Goal: Task Accomplishment & Management: Manage account settings

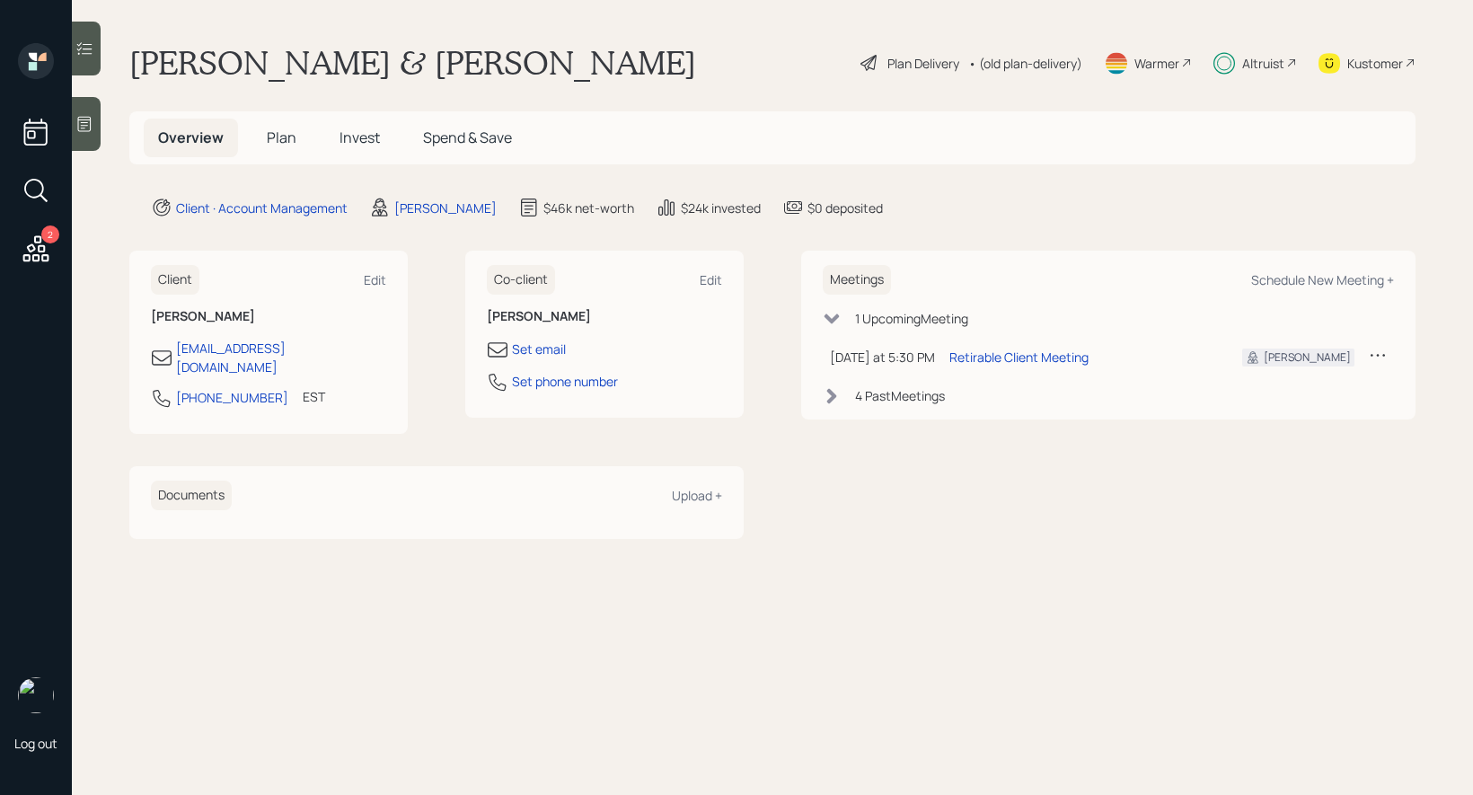
click at [282, 139] on span "Plan" at bounding box center [282, 138] width 30 height 20
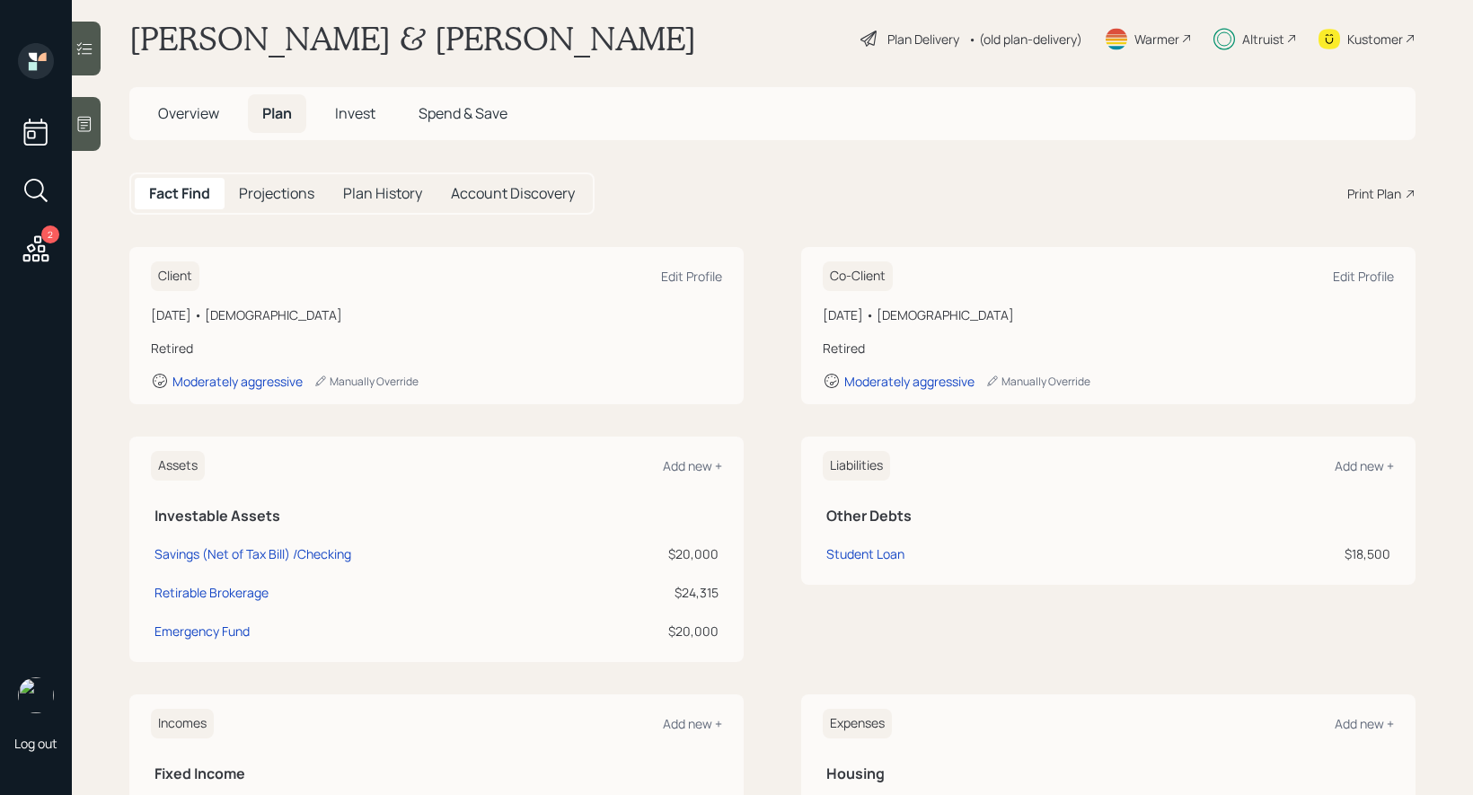
scroll to position [28, 0]
click at [923, 30] on div "Plan Delivery" at bounding box center [924, 35] width 72 height 19
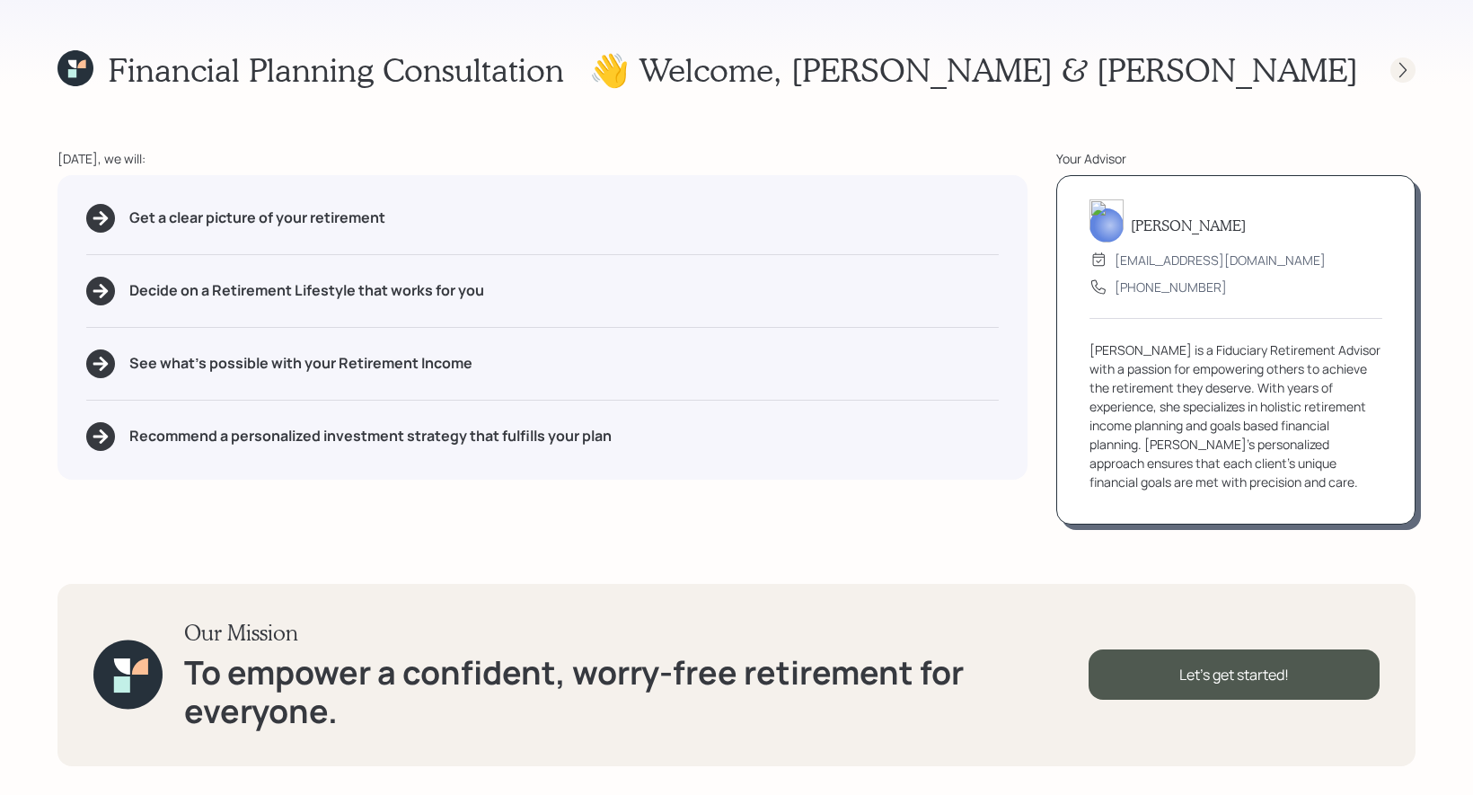
click at [1409, 72] on icon at bounding box center [1403, 70] width 18 height 18
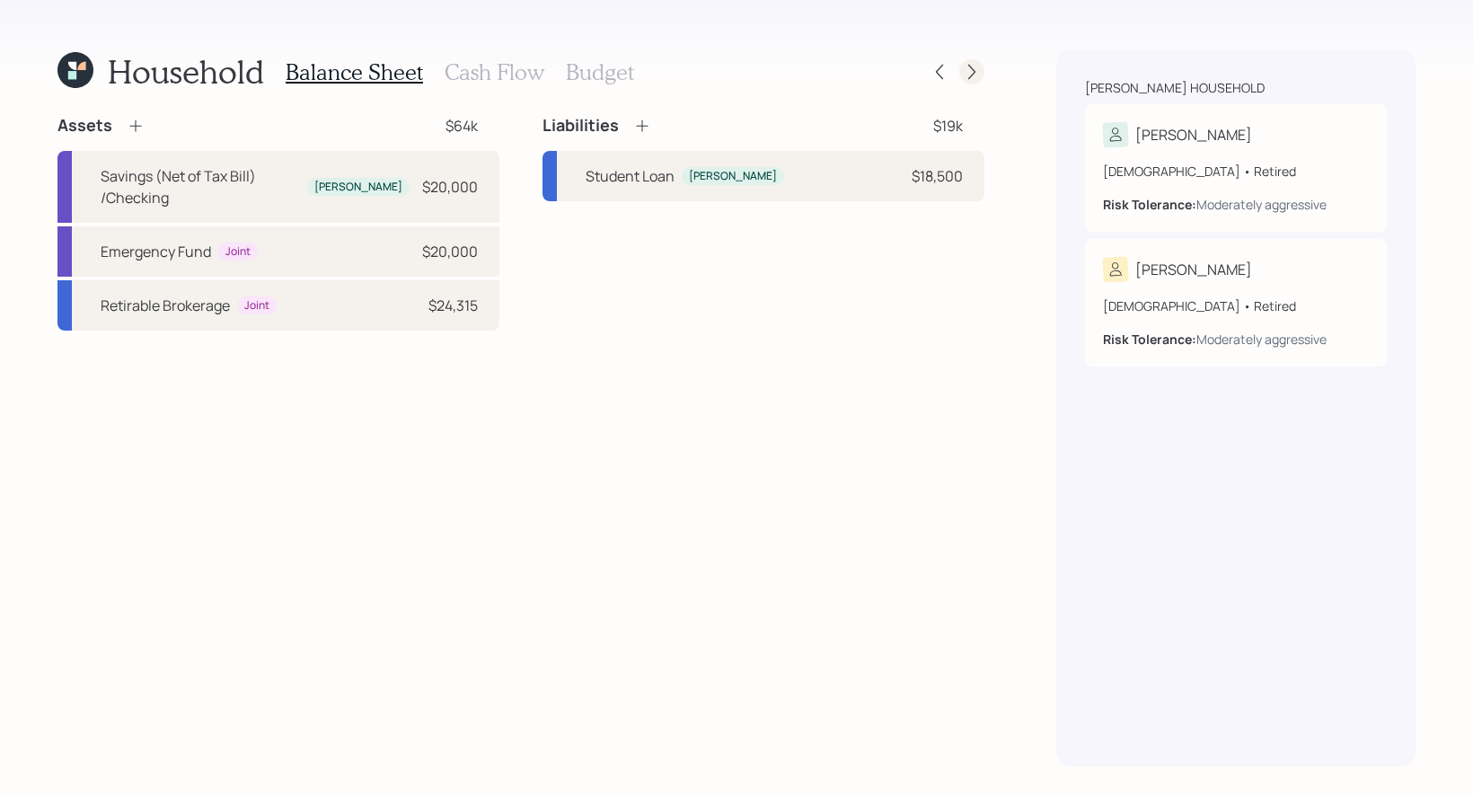
click at [977, 75] on icon at bounding box center [972, 72] width 18 height 18
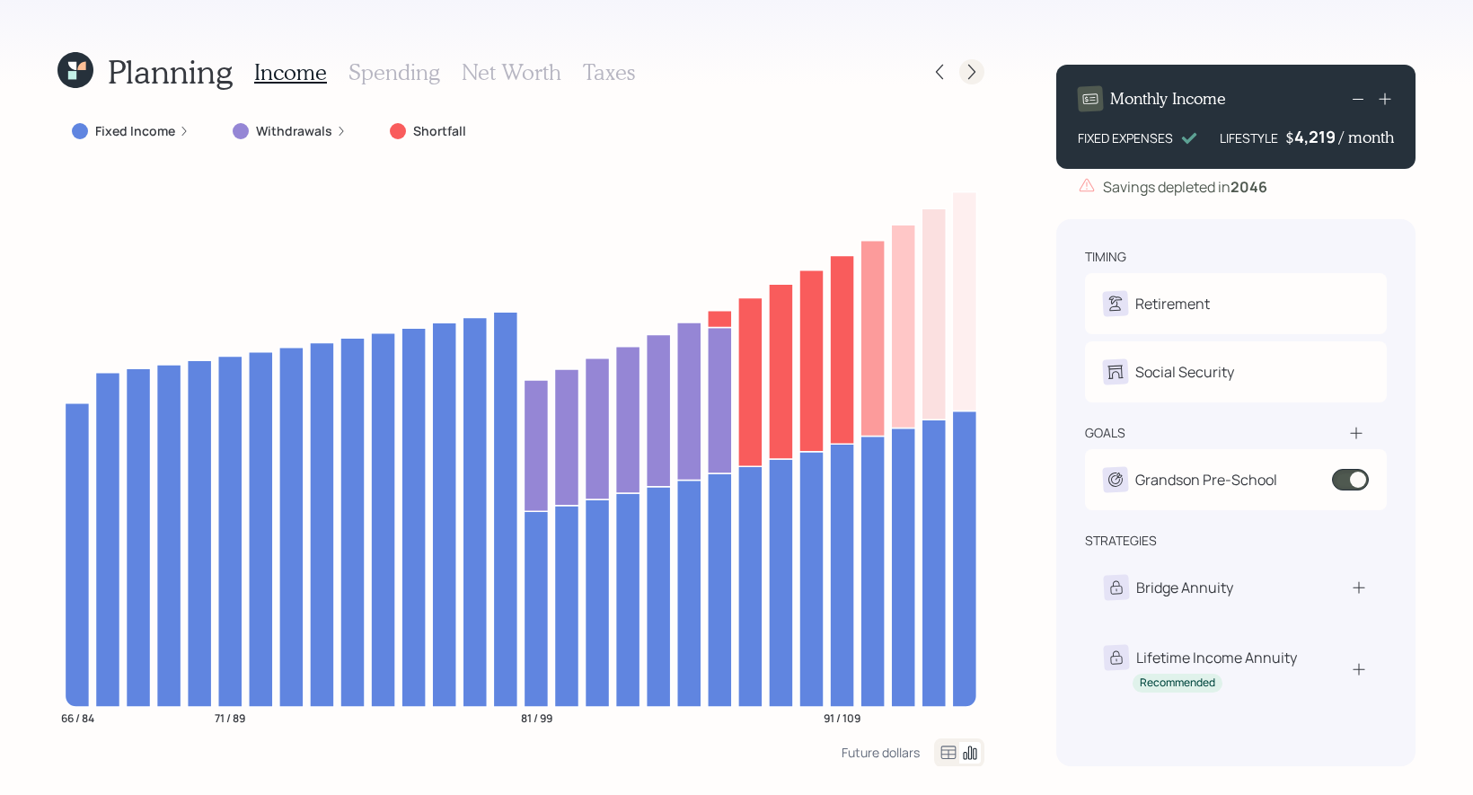
click at [975, 71] on icon at bounding box center [971, 72] width 7 height 15
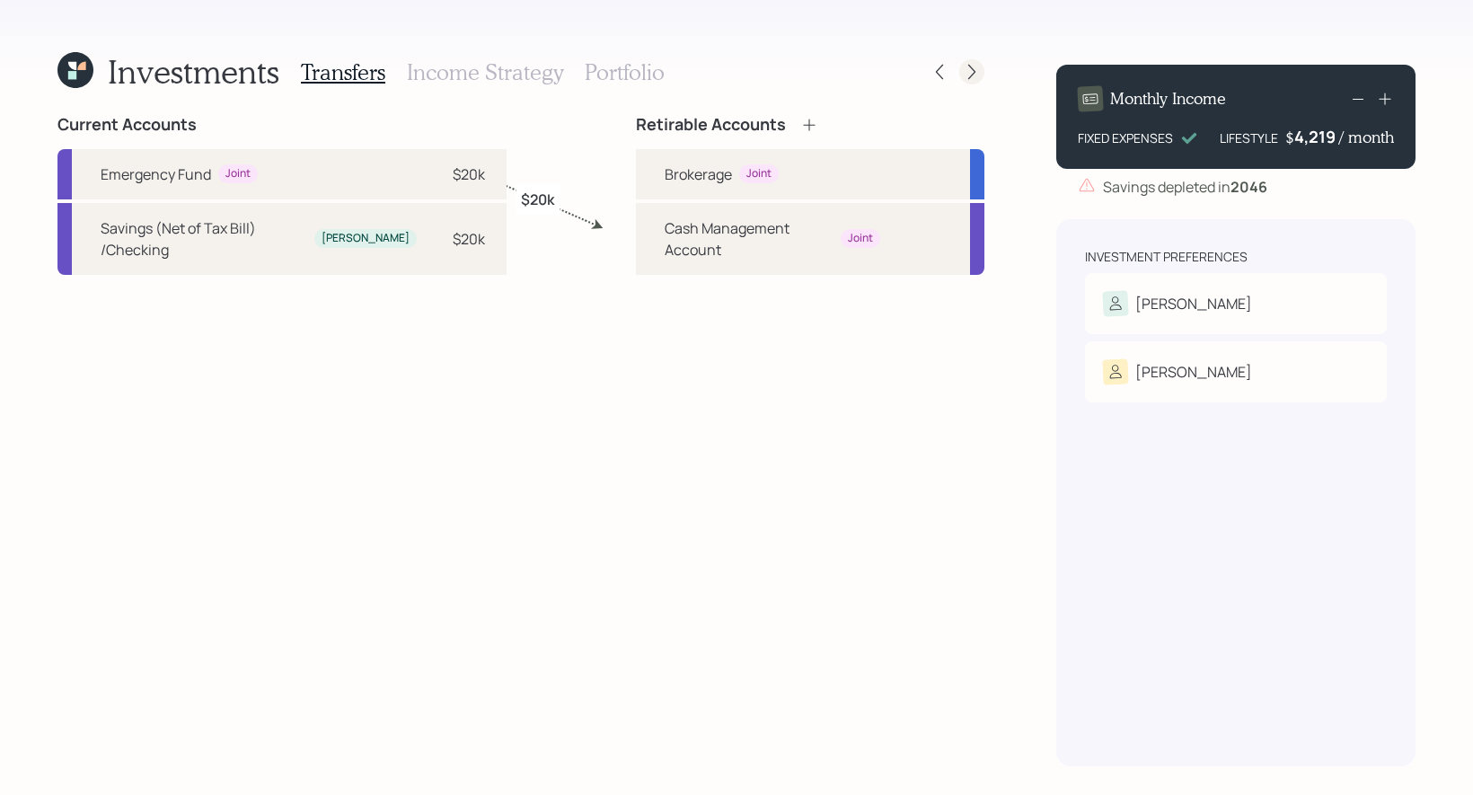
click at [968, 70] on icon at bounding box center [972, 72] width 18 height 18
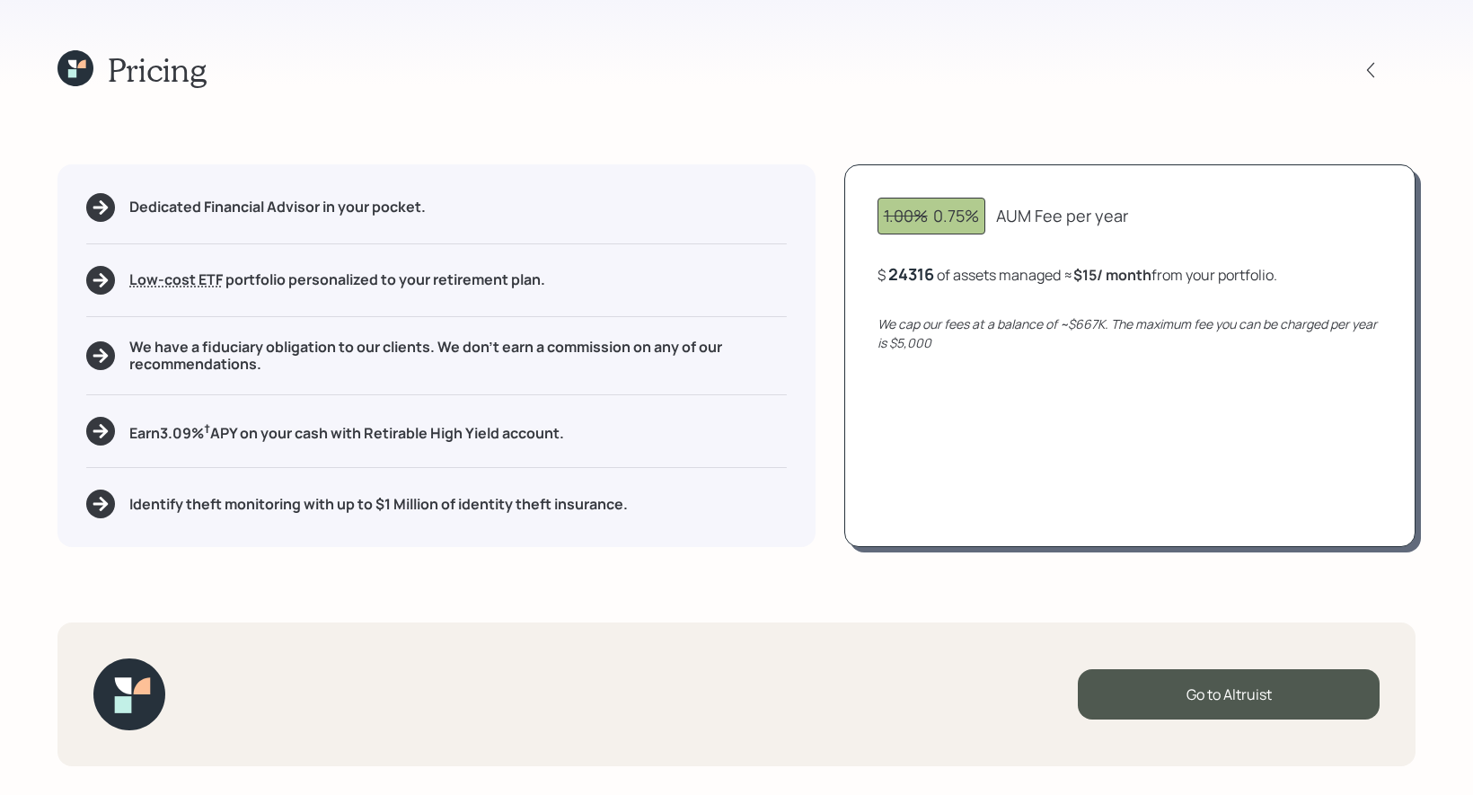
click at [907, 277] on div "24316" at bounding box center [911, 274] width 46 height 22
click at [977, 409] on div "1.00% 0.75% AUM Fee per year $ 40316 of assets managed ≈ $15 / month from your …" at bounding box center [1129, 355] width 571 height 383
click at [84, 71] on icon at bounding box center [75, 68] width 36 height 36
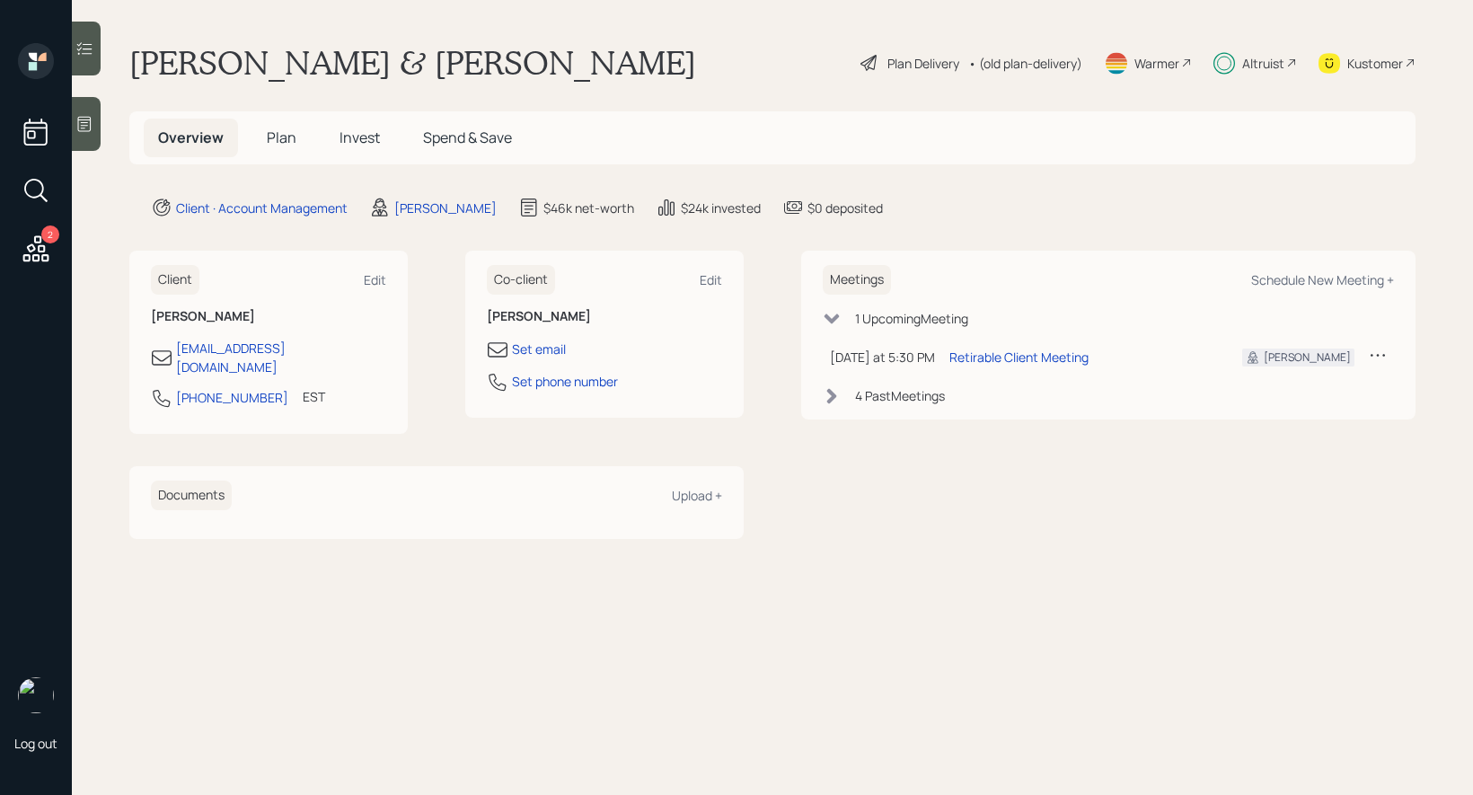
click at [359, 135] on span "Invest" at bounding box center [360, 138] width 40 height 20
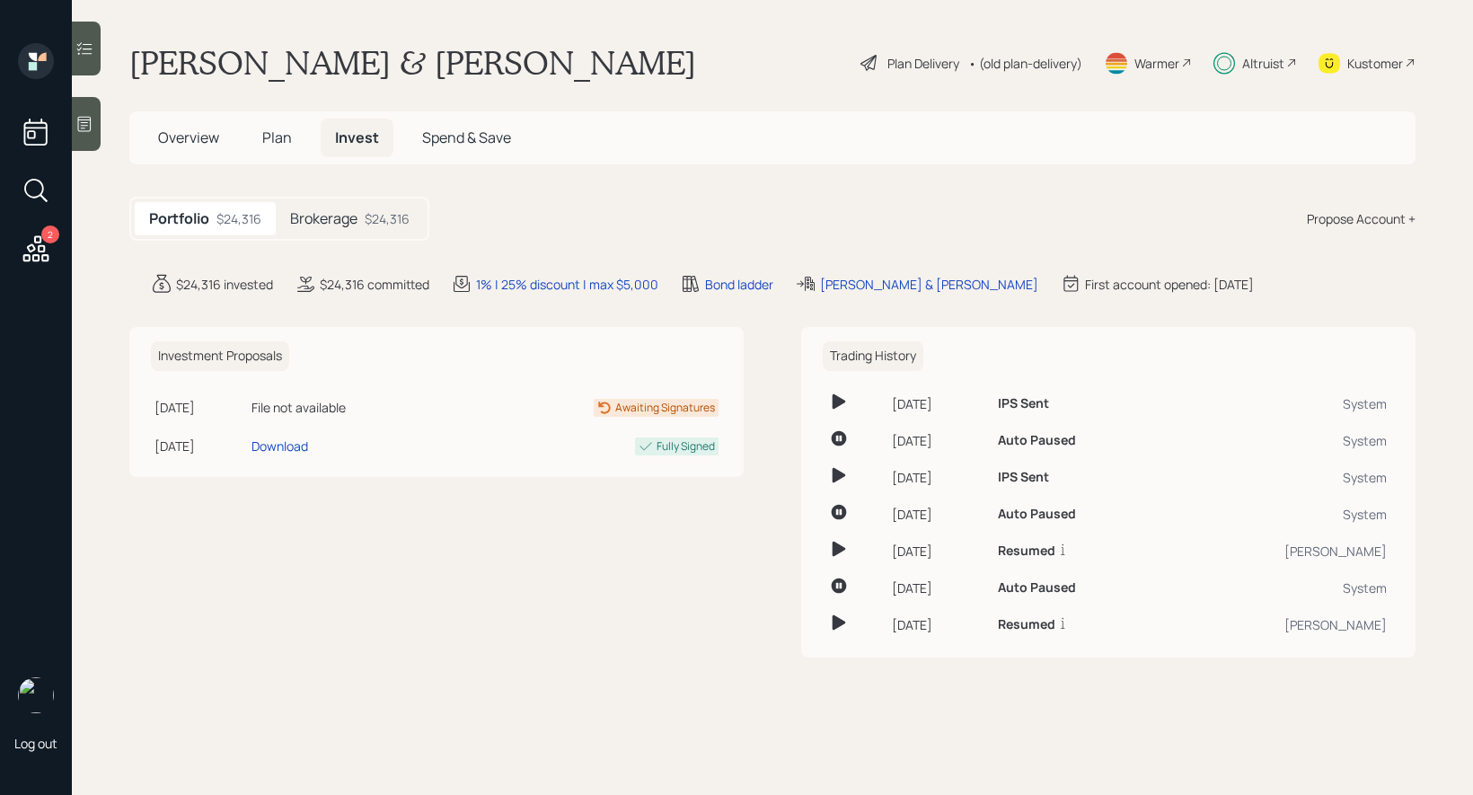
click at [310, 214] on h5 "Brokerage" at bounding box center [323, 218] width 67 height 17
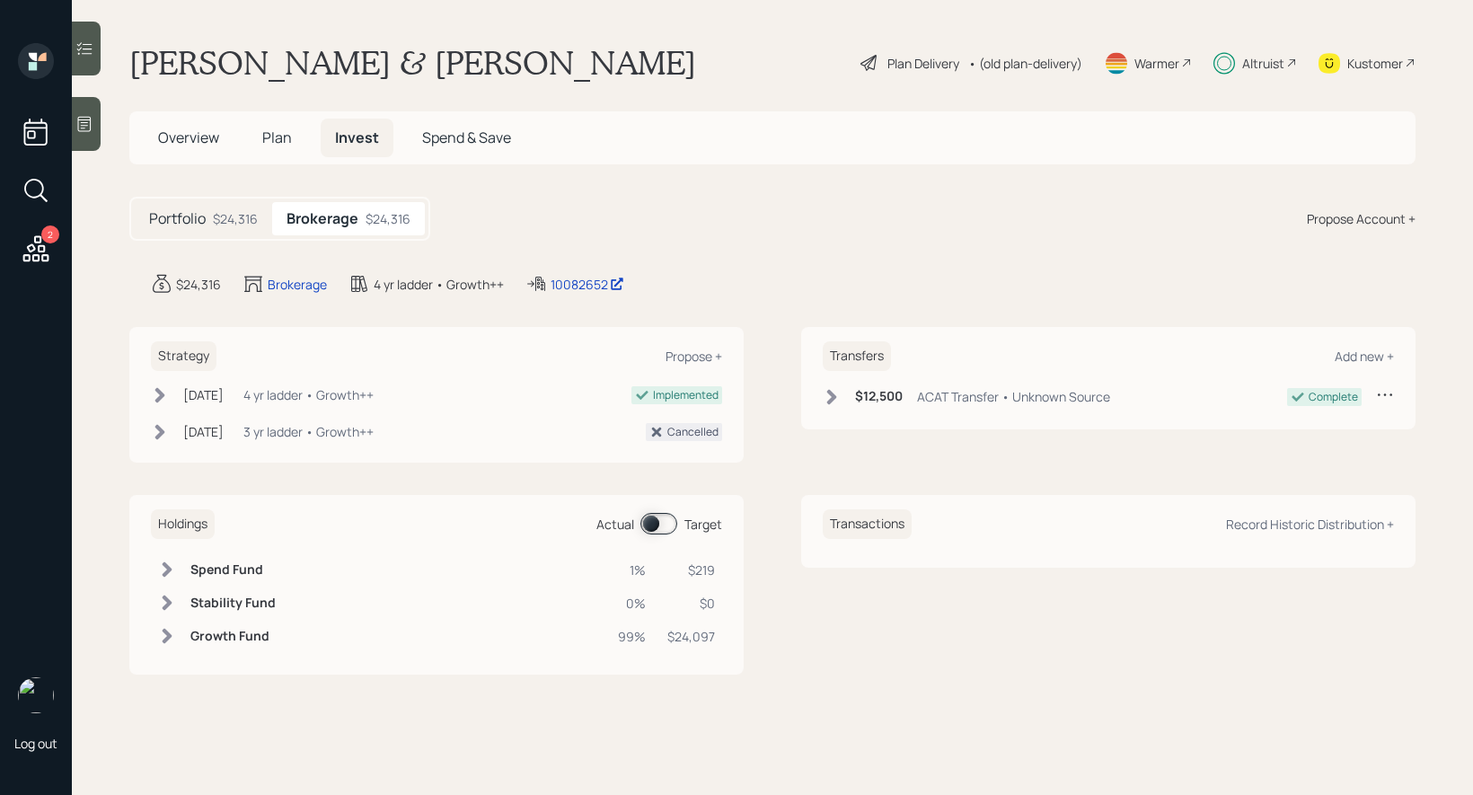
click at [261, 128] on h5 "Plan" at bounding box center [277, 138] width 58 height 39
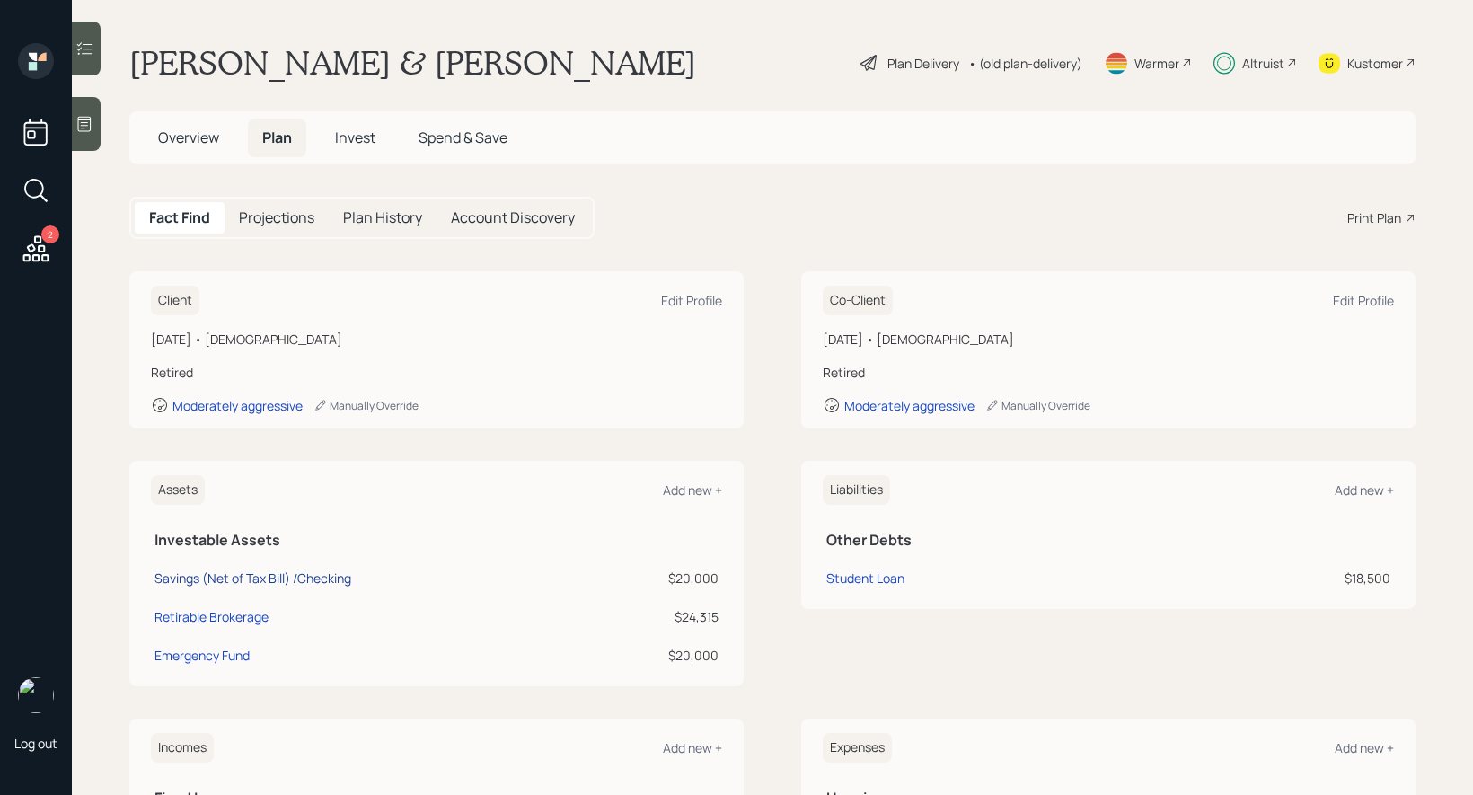
click at [185, 576] on div "Savings (Net of Tax Bill) /Checking" at bounding box center [253, 578] width 197 height 19
select select "cash"
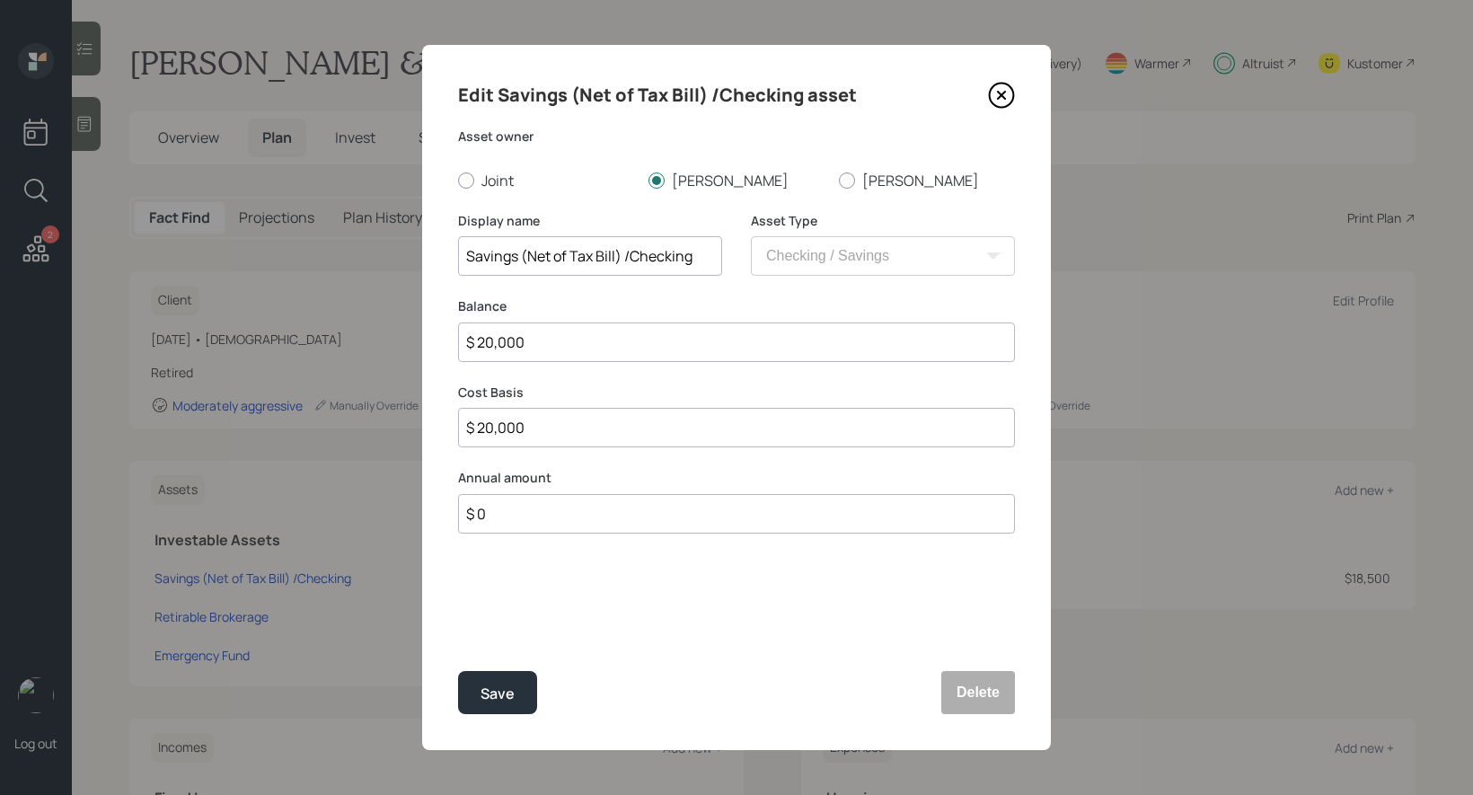
click at [1004, 98] on icon at bounding box center [1001, 95] width 7 height 7
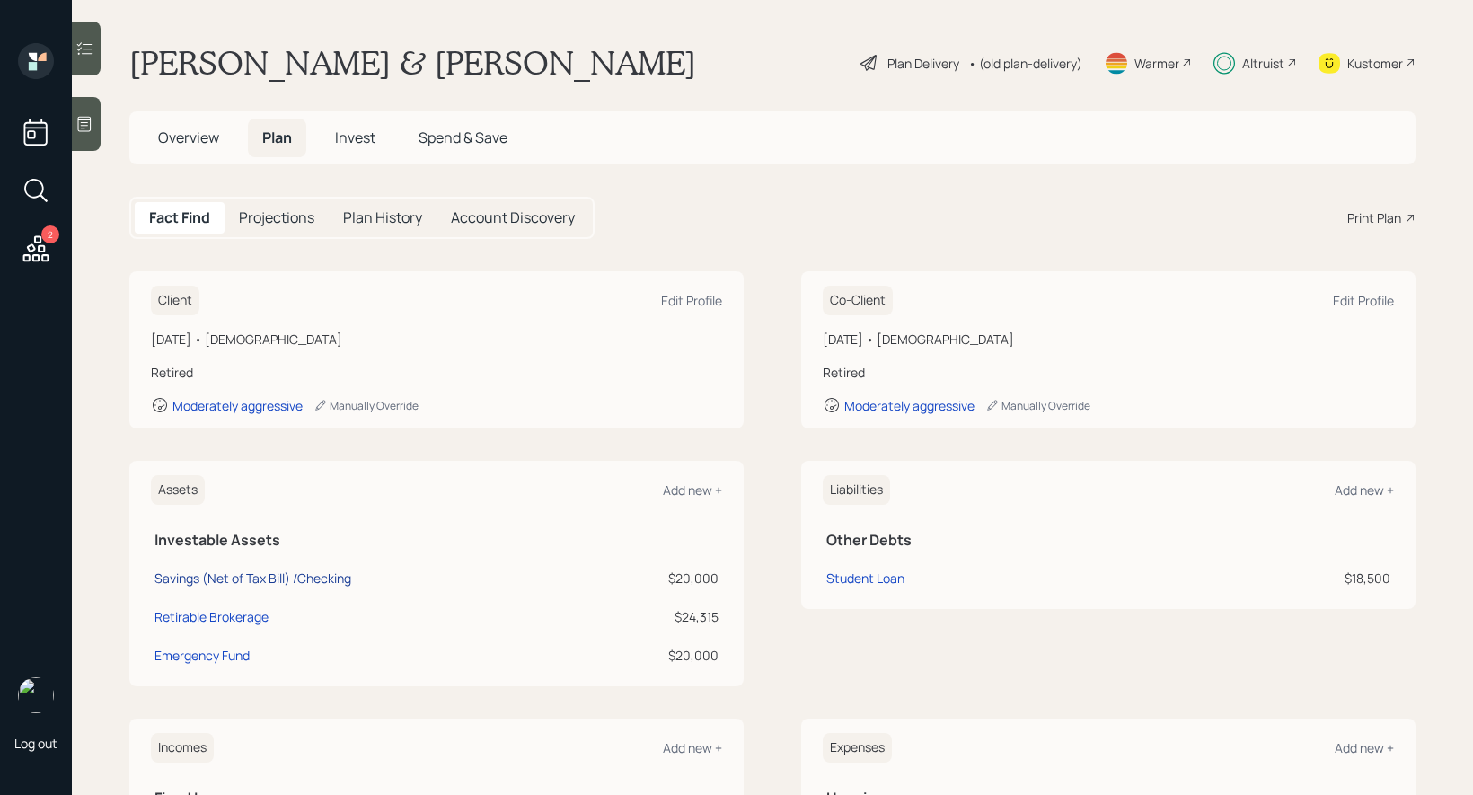
click at [199, 574] on div "Savings (Net of Tax Bill) /Checking" at bounding box center [253, 578] width 197 height 19
select select "cash"
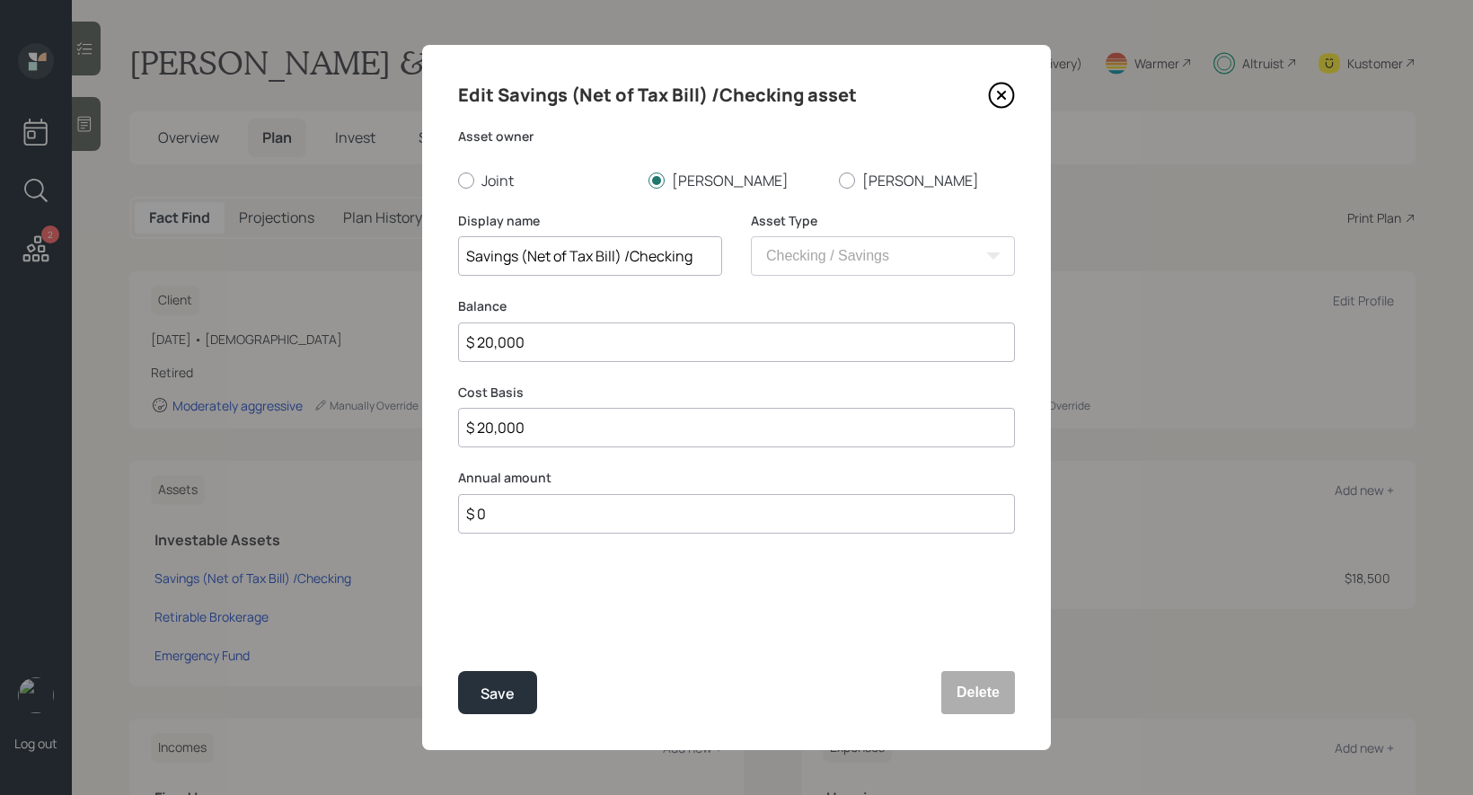
click at [652, 351] on input "$ 20,000" at bounding box center [736, 343] width 557 height 40
type input "$ 2"
type input "$ 25"
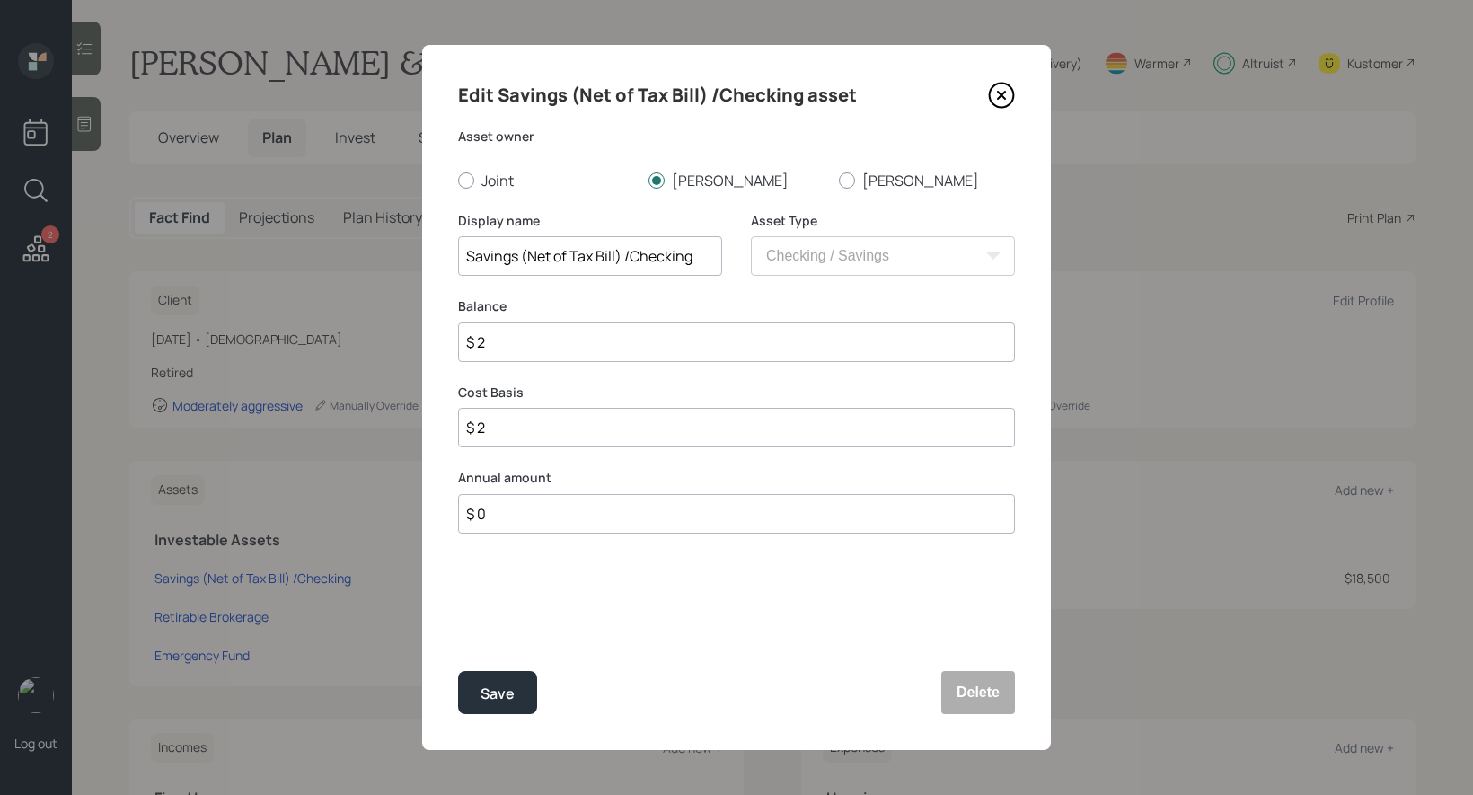
type input "$ 25"
type input "$ 250"
type input "$ 2,500"
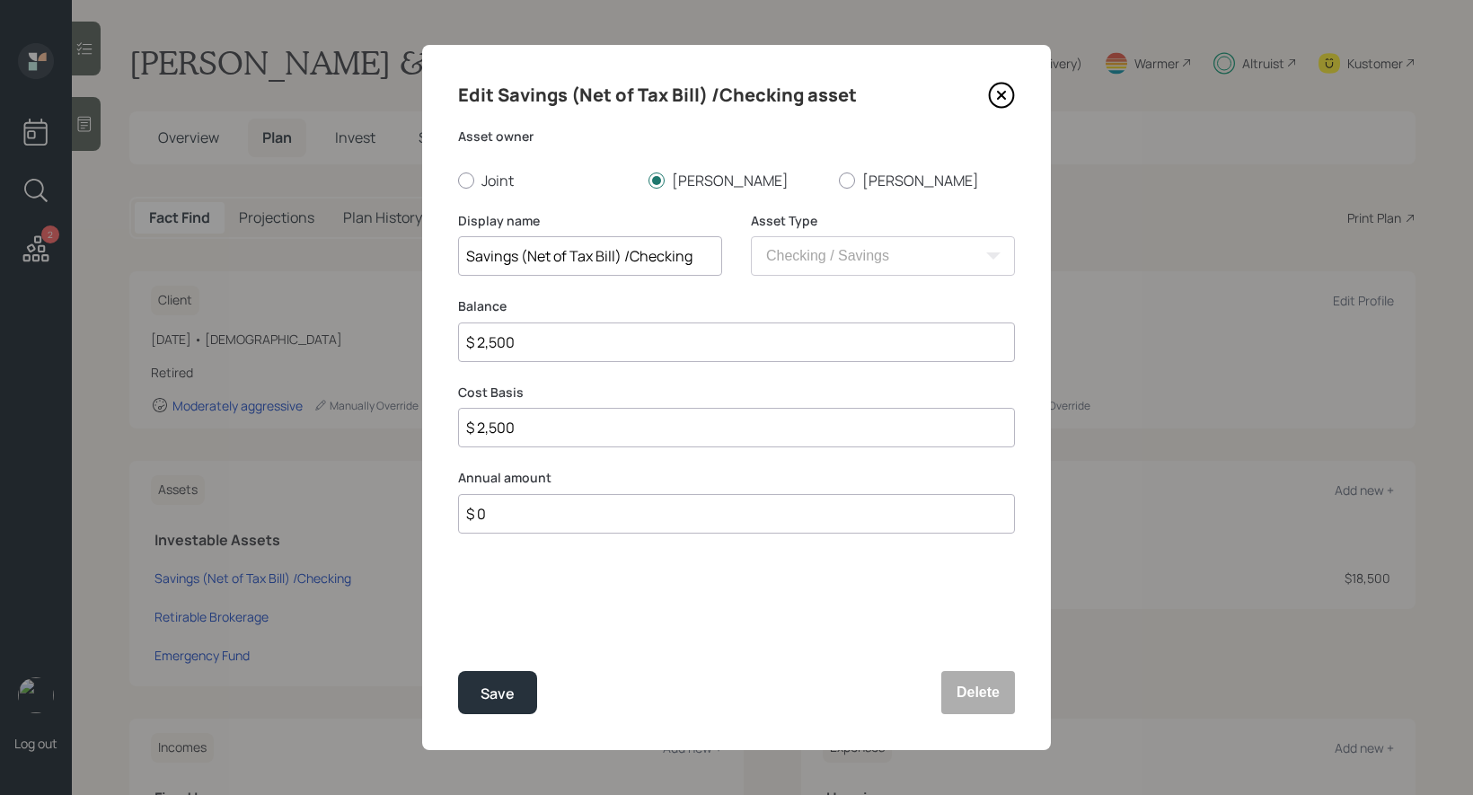
type input "$ 25,000"
click at [494, 692] on div "Save" at bounding box center [498, 694] width 34 height 24
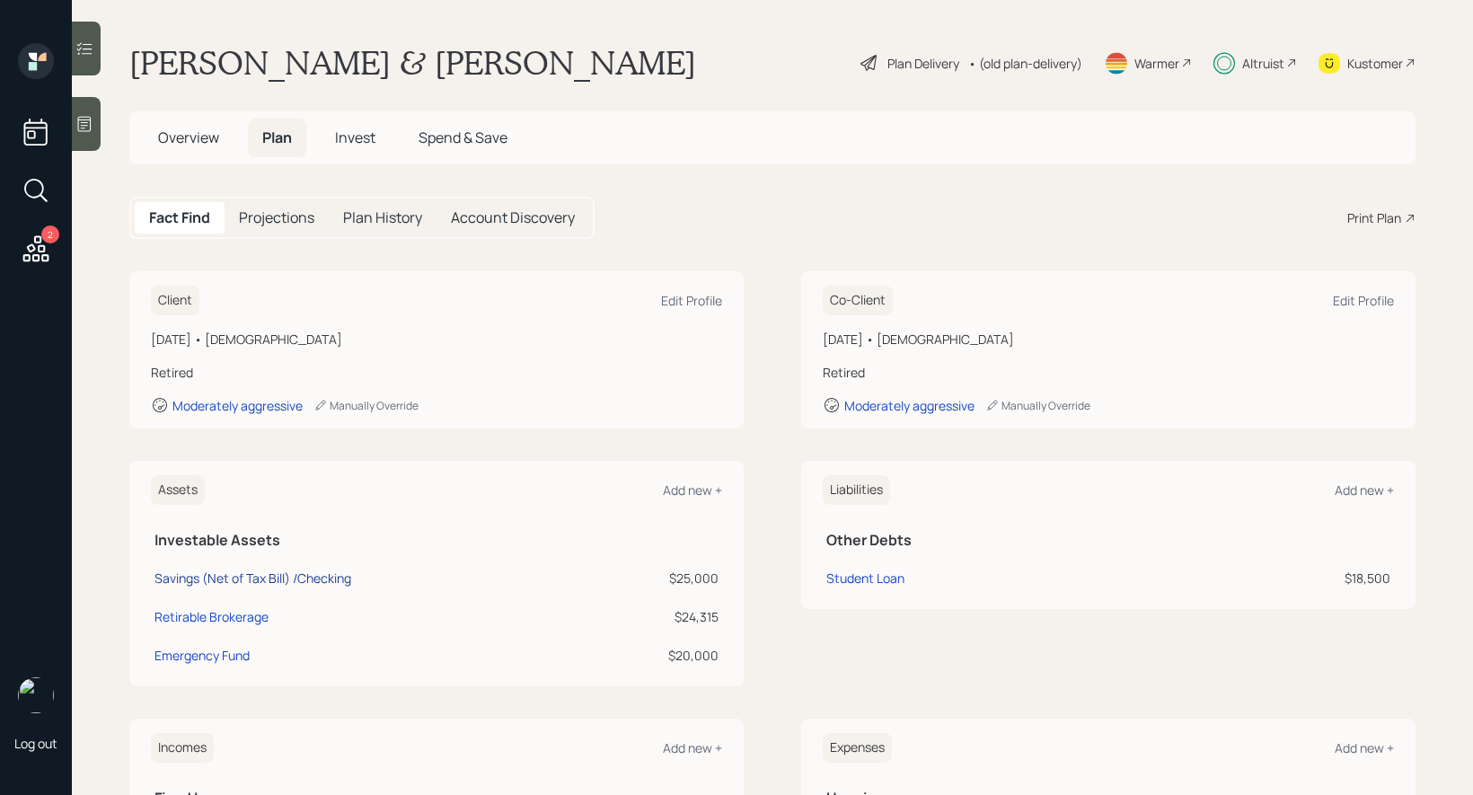
click at [192, 577] on div "Savings (Net of Tax Bill) /Checking" at bounding box center [253, 578] width 197 height 19
select select "cash"
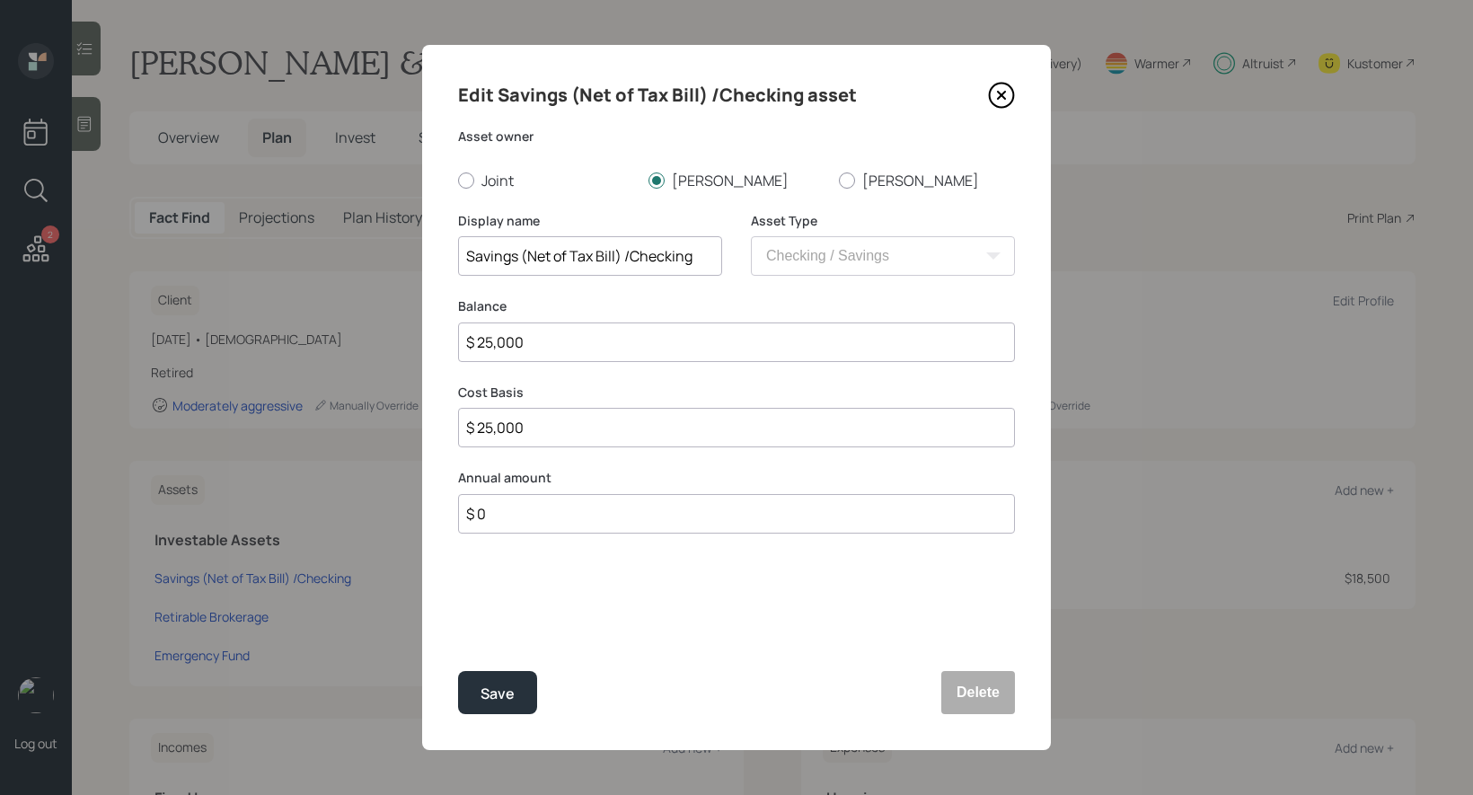
drag, startPoint x: 631, startPoint y: 263, endPoint x: 526, endPoint y: 265, distance: 105.1
click at [526, 265] on input "Savings (Net of Tax Bill) /Checking" at bounding box center [590, 256] width 264 height 40
type input "Checking"
click at [465, 178] on div at bounding box center [466, 180] width 16 height 16
click at [458, 180] on input "Joint" at bounding box center [457, 180] width 1 height 1
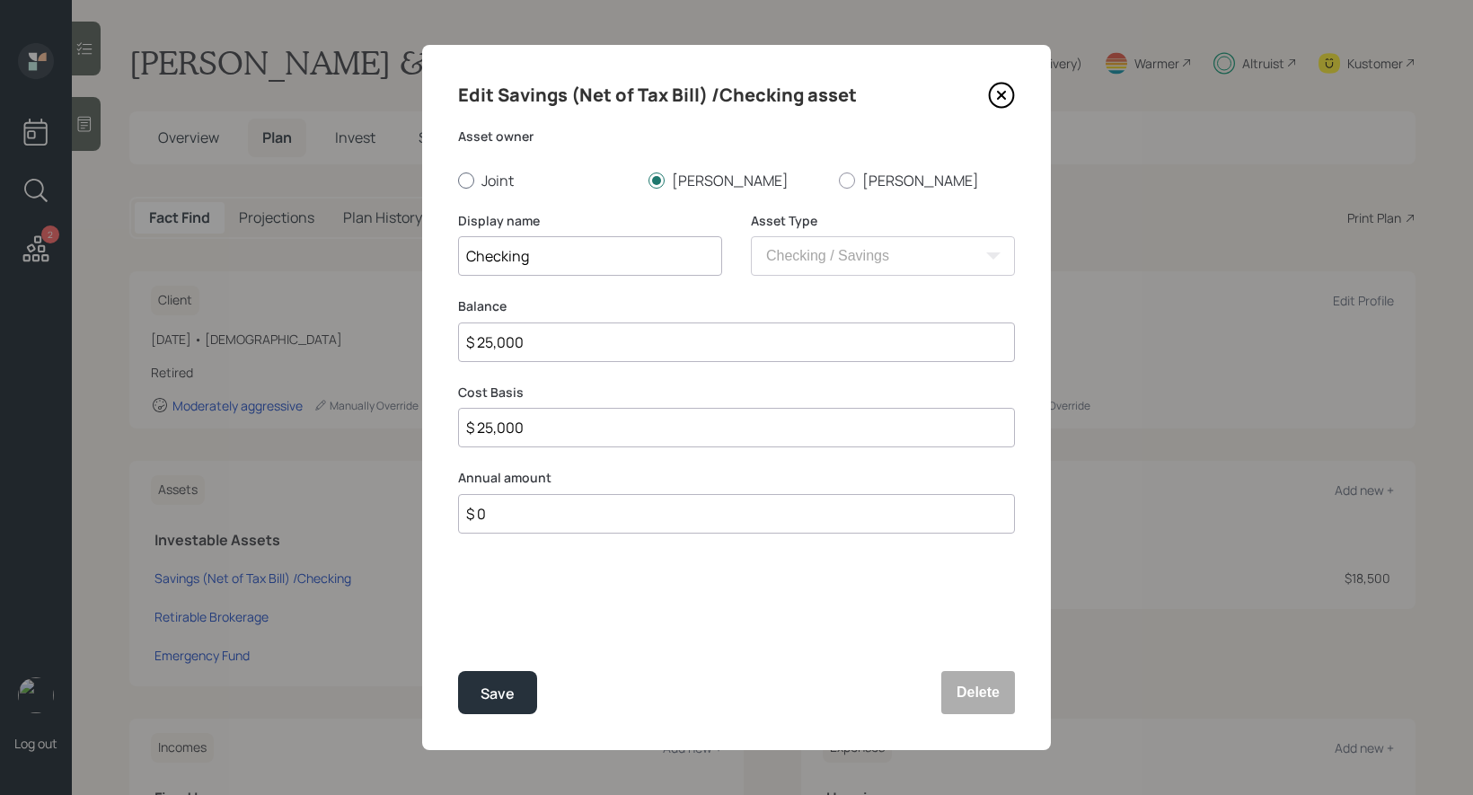
radio input "true"
click at [491, 697] on div "Save" at bounding box center [498, 694] width 34 height 24
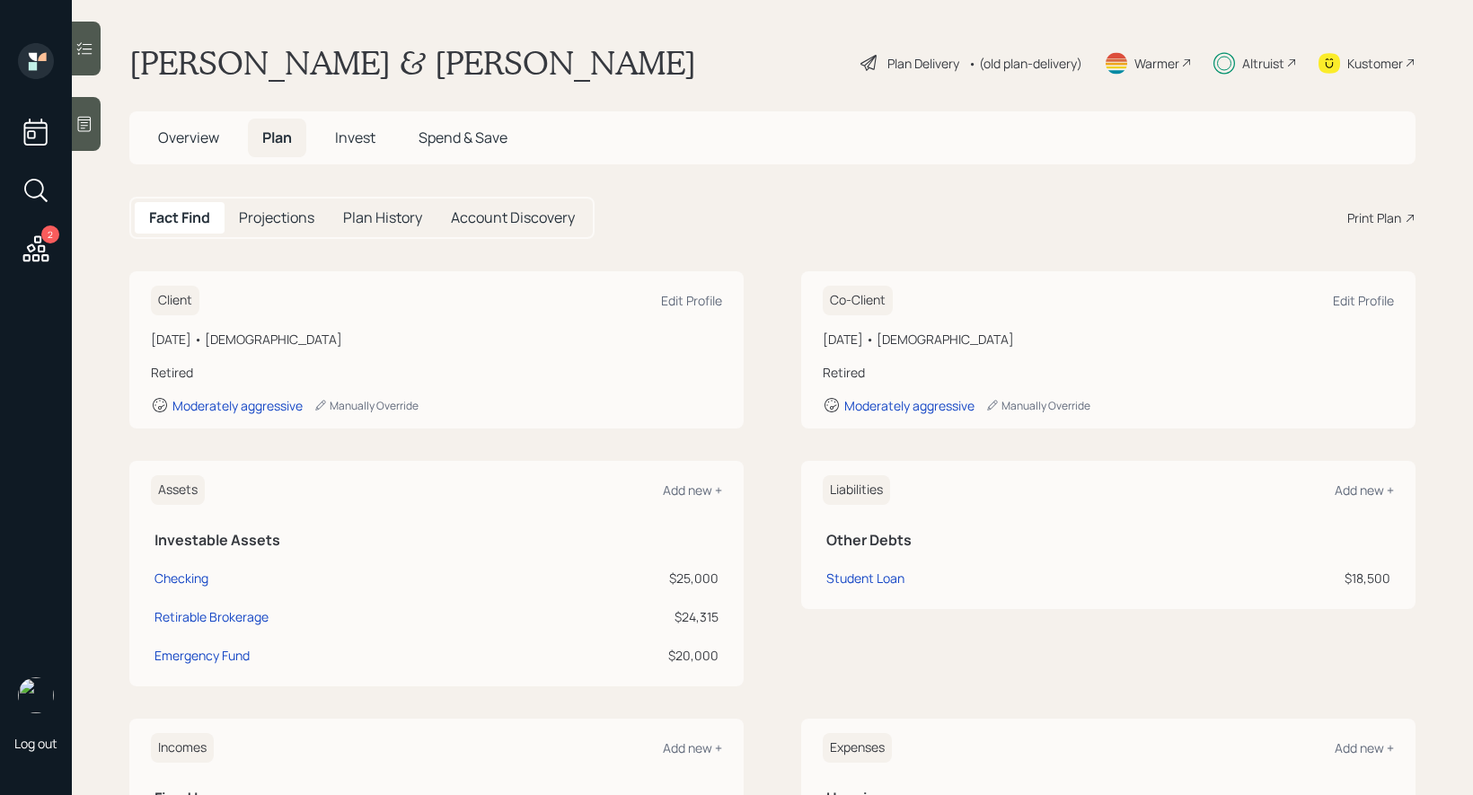
click at [359, 138] on span "Invest" at bounding box center [355, 138] width 40 height 20
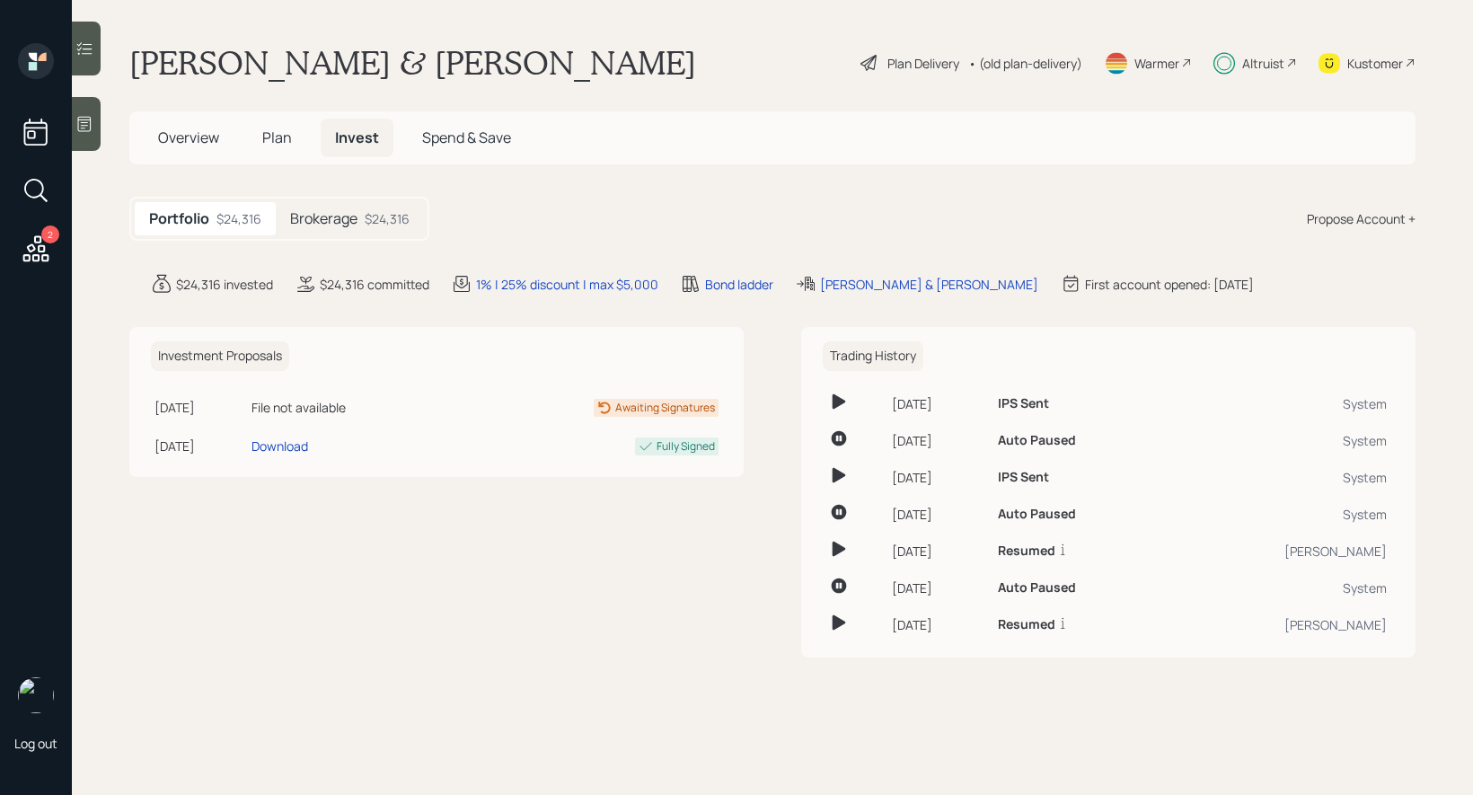
click at [364, 218] on div "Brokerage $24,316" at bounding box center [350, 218] width 148 height 33
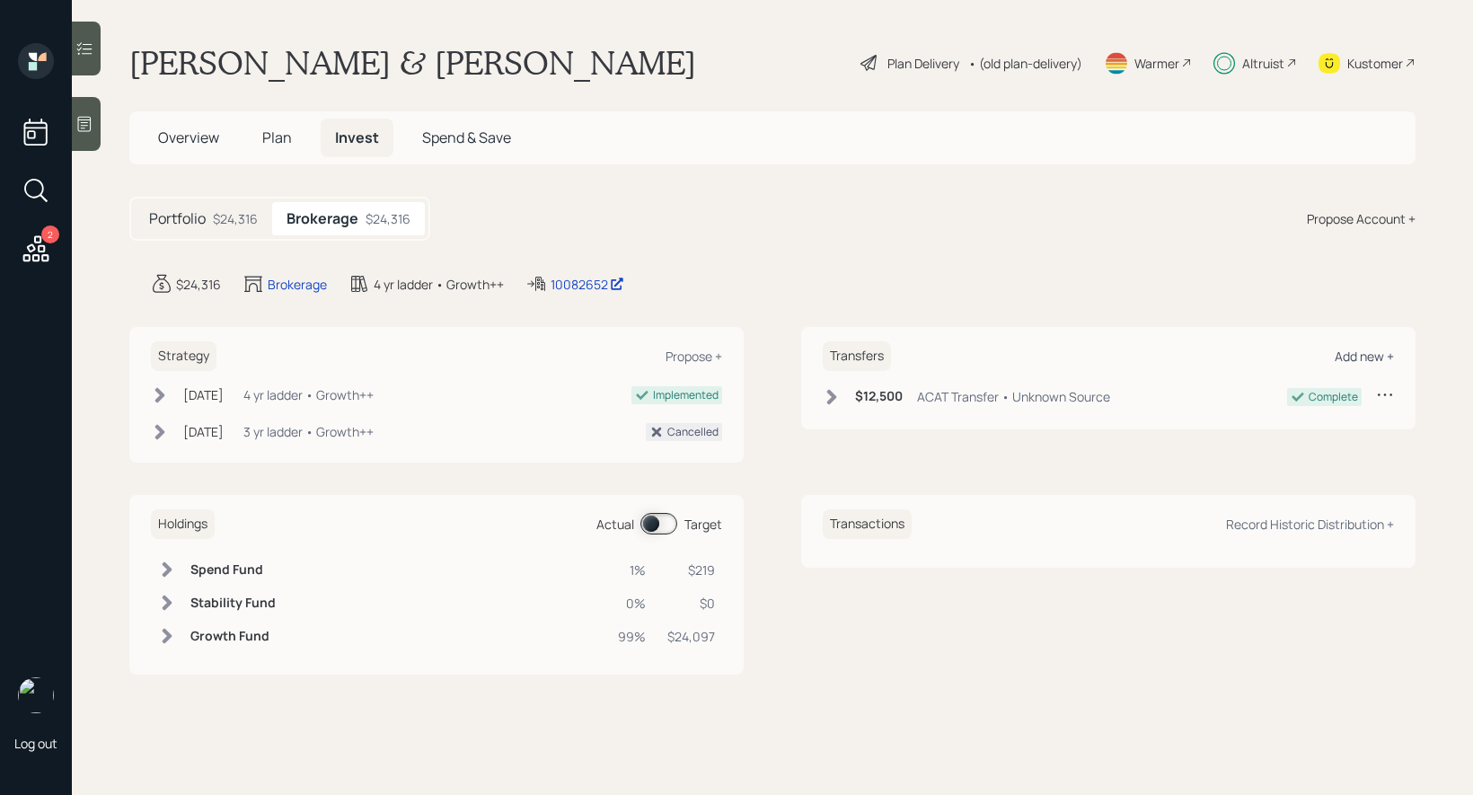
click at [1364, 357] on div "Add new +" at bounding box center [1364, 356] width 59 height 17
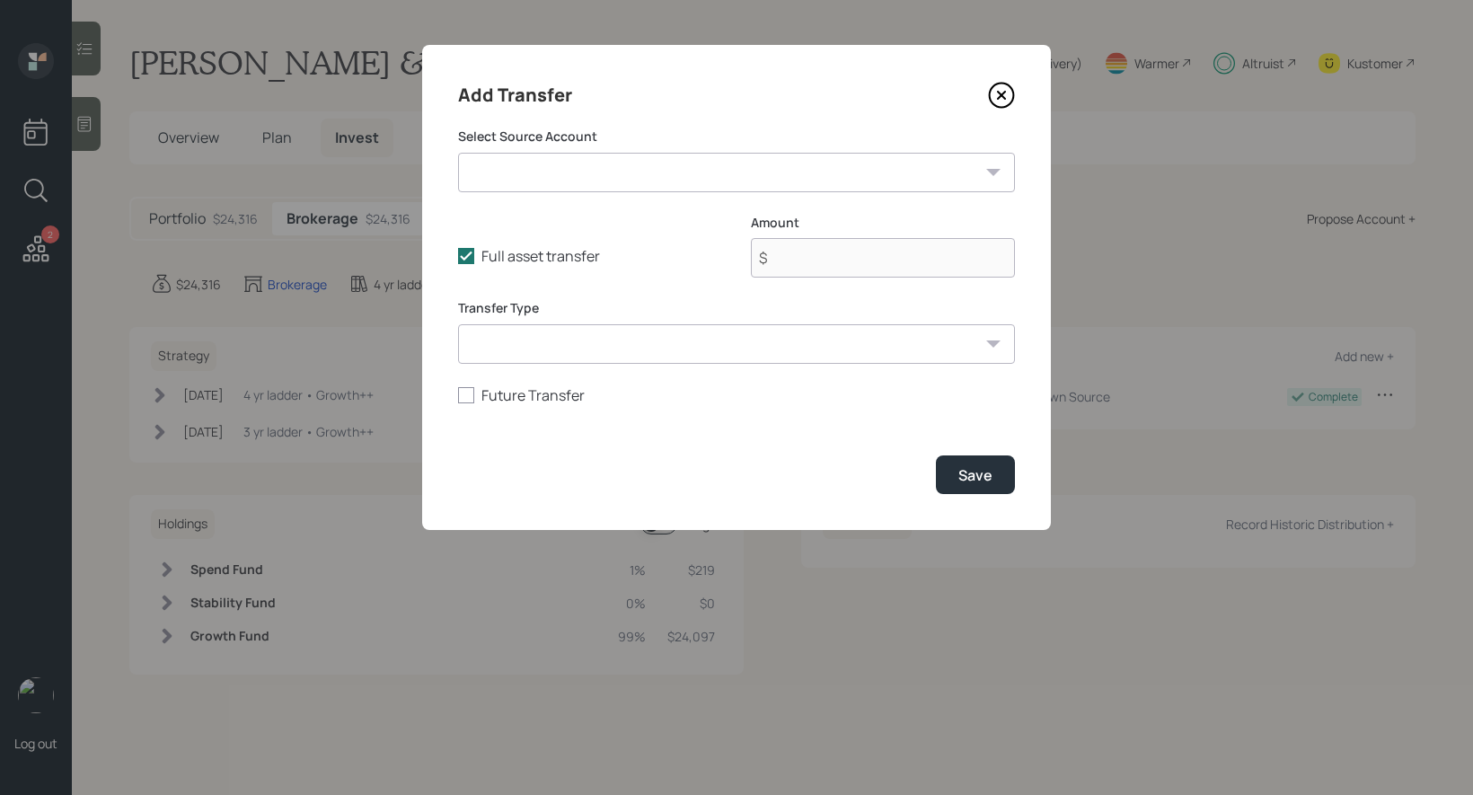
click at [596, 174] on select "Checking ($25,000 | Checking / Savings) Emergency Fund ($20,000 | Emergency Fun…" at bounding box center [736, 173] width 557 height 40
select select "58313ee9-dd9e-4e30-8cf8-593dd5adb258"
type input "$ 25,000"
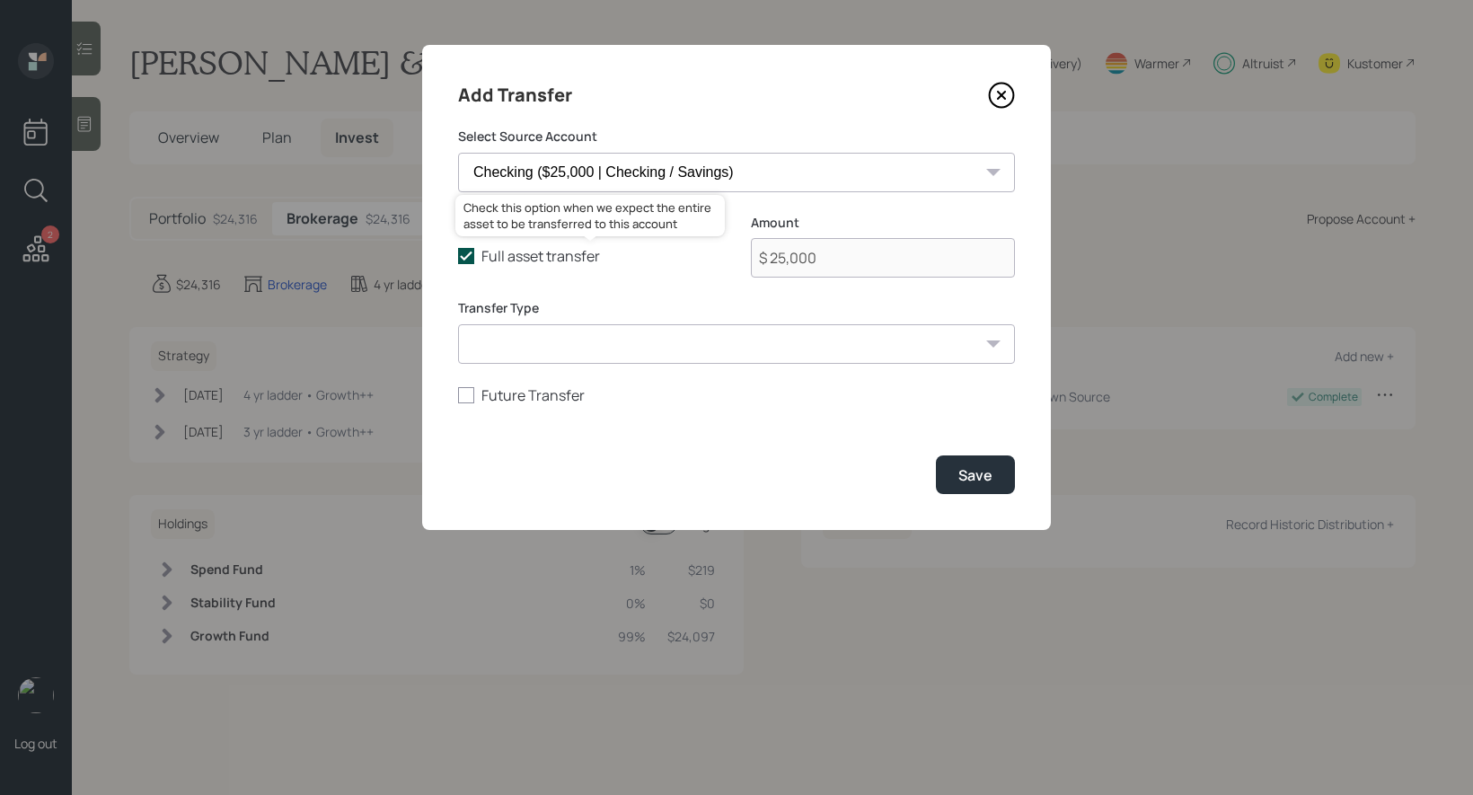
click at [471, 256] on icon at bounding box center [466, 256] width 16 height 16
click at [458, 256] on input "Full asset transfer" at bounding box center [457, 256] width 1 height 1
checkbox input "false"
click at [919, 255] on input "$ 25,000" at bounding box center [883, 258] width 264 height 40
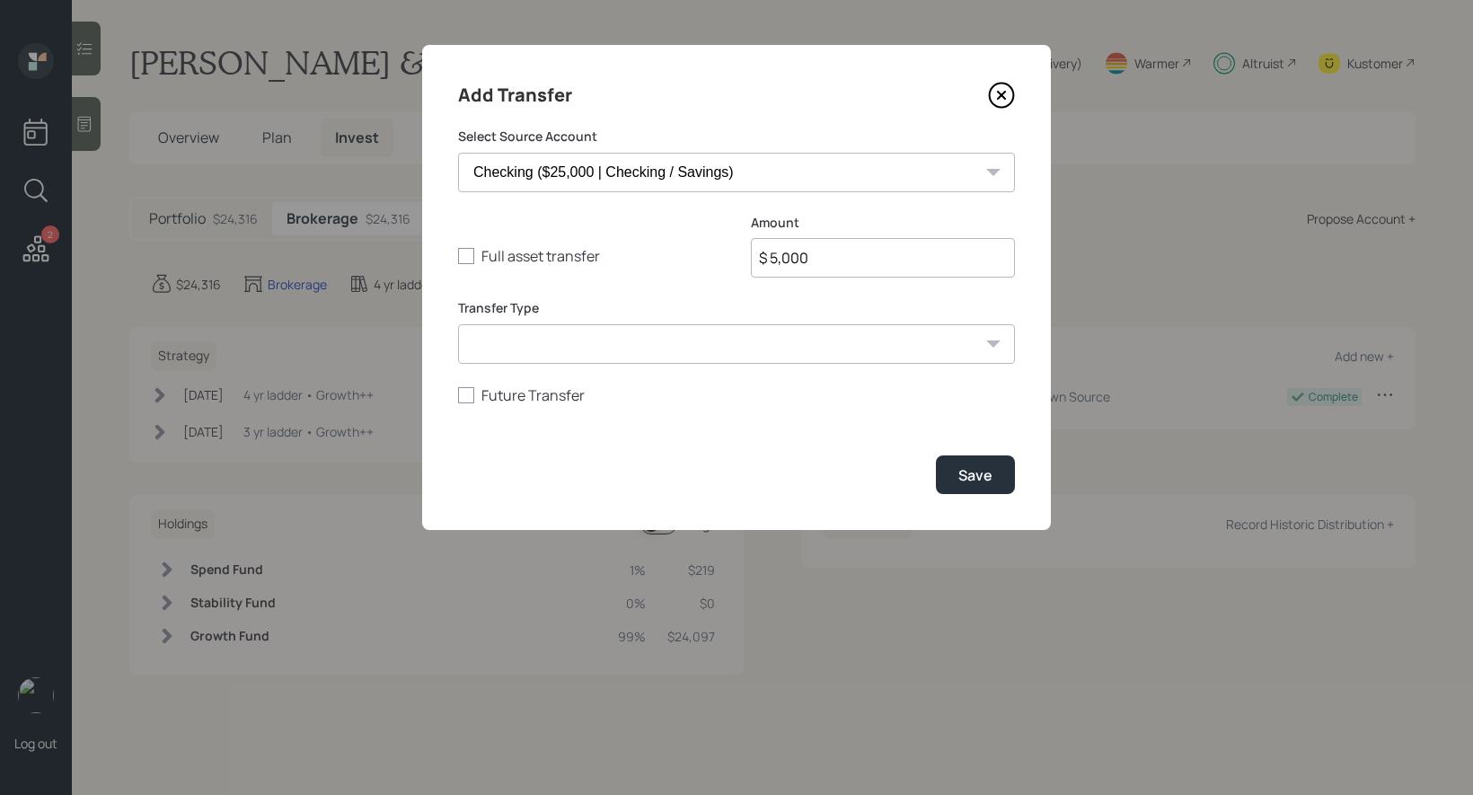
type input "$ 5,000"
click at [576, 347] on select "ACAT Transfer Non ACAT Transfer Capitalize Rollover Rollover Deposit" at bounding box center [736, 344] width 557 height 40
select select "deposit"
click at [970, 482] on div "Save" at bounding box center [976, 475] width 34 height 20
click at [676, 280] on div "Full asset transfer Check this option when we expect the entire asset to be tra…" at bounding box center [736, 257] width 557 height 86
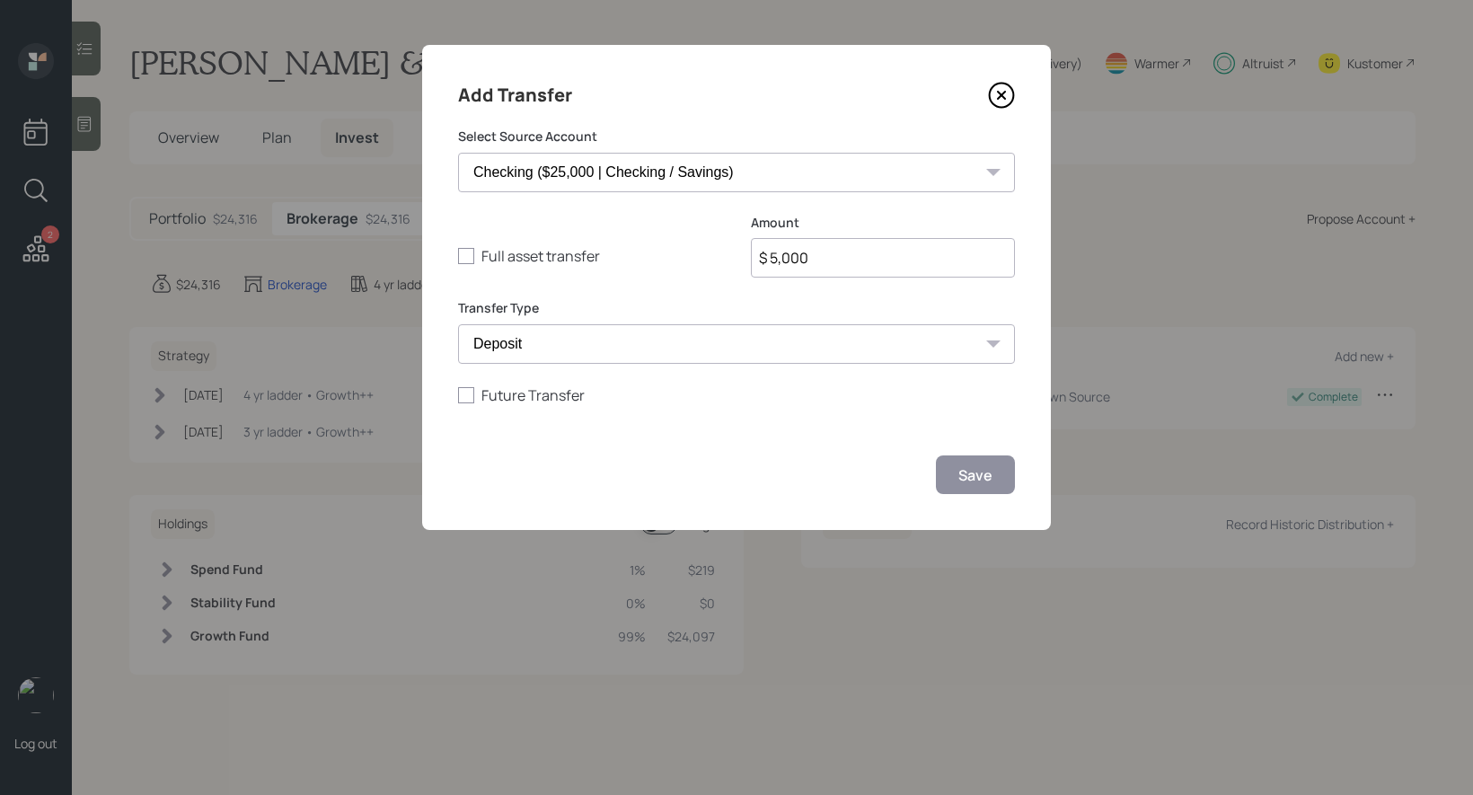
click at [1002, 94] on icon at bounding box center [1001, 95] width 7 height 7
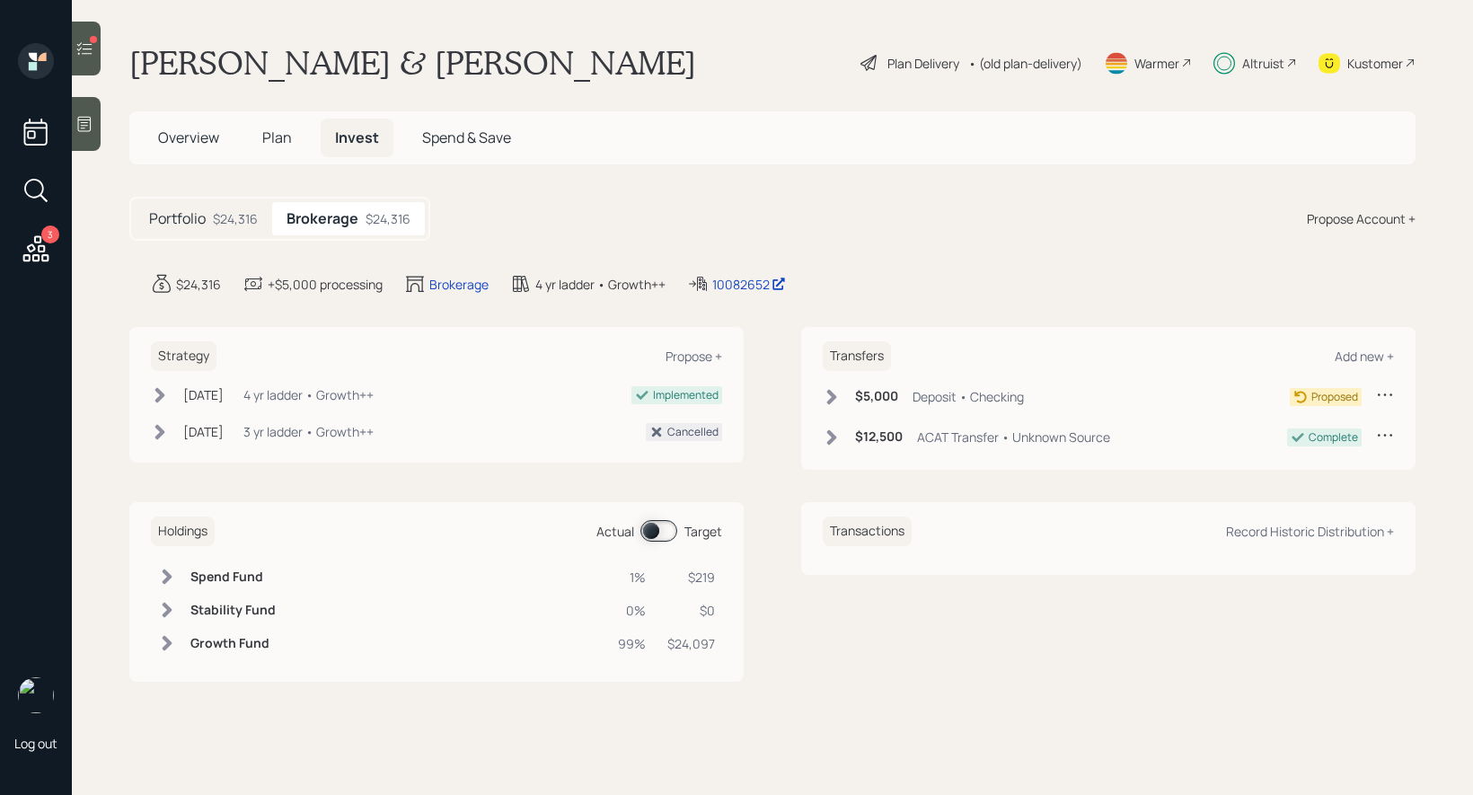
click at [830, 396] on icon at bounding box center [832, 397] width 18 height 18
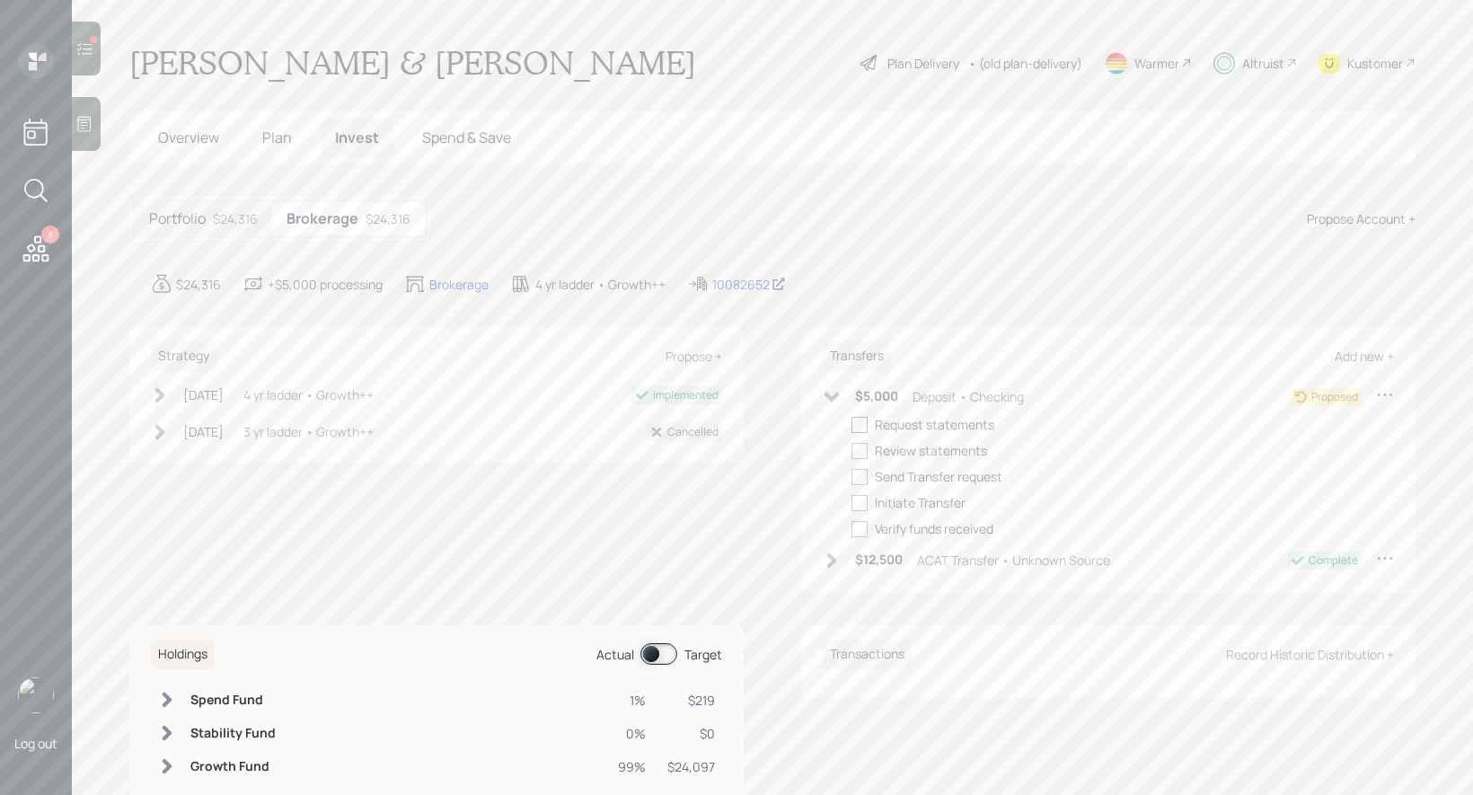
click at [862, 424] on div at bounding box center [860, 425] width 16 height 16
click at [852, 424] on input "checkbox" at bounding box center [851, 424] width 1 height 1
checkbox input "true"
click at [862, 450] on div at bounding box center [860, 451] width 16 height 16
click at [852, 450] on input "checkbox" at bounding box center [851, 450] width 1 height 1
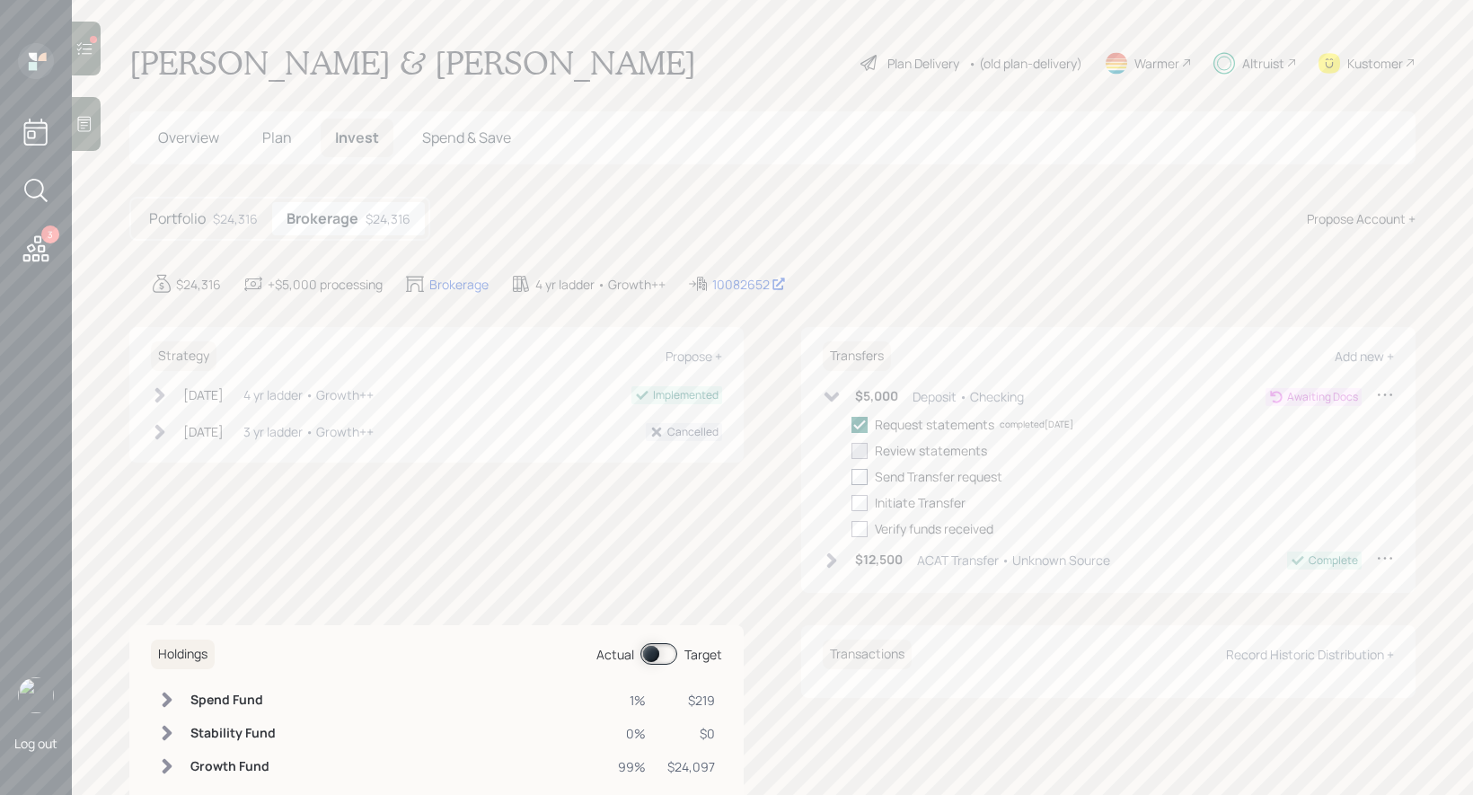
checkbox input "true"
click at [864, 473] on div at bounding box center [860, 477] width 16 height 16
click at [852, 476] on input "checkbox" at bounding box center [851, 476] width 1 height 1
checkbox input "true"
click at [862, 506] on div at bounding box center [860, 503] width 16 height 16
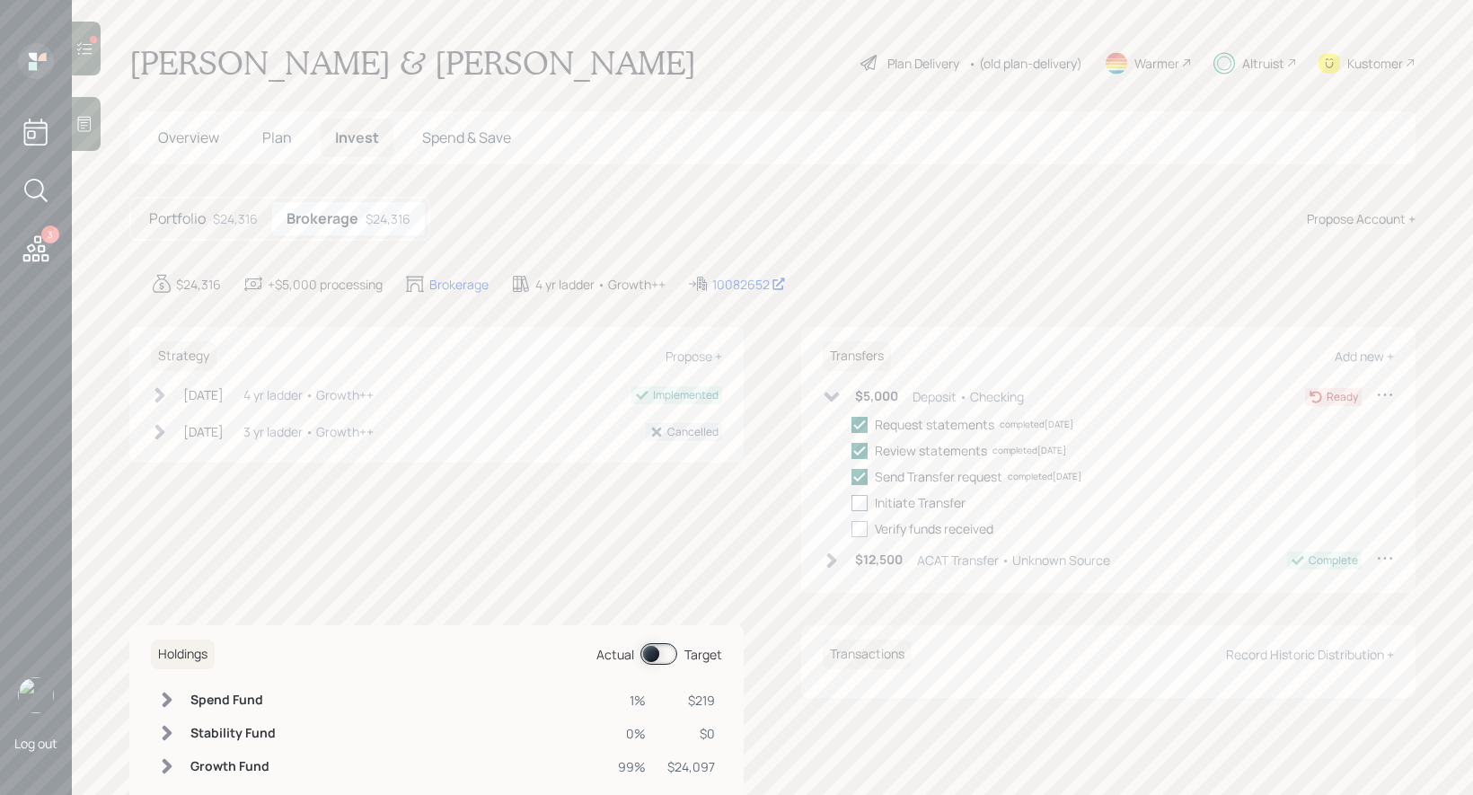
click at [852, 503] on input "checkbox" at bounding box center [851, 502] width 1 height 1
checkbox input "true"
click at [91, 46] on icon at bounding box center [84, 49] width 18 height 18
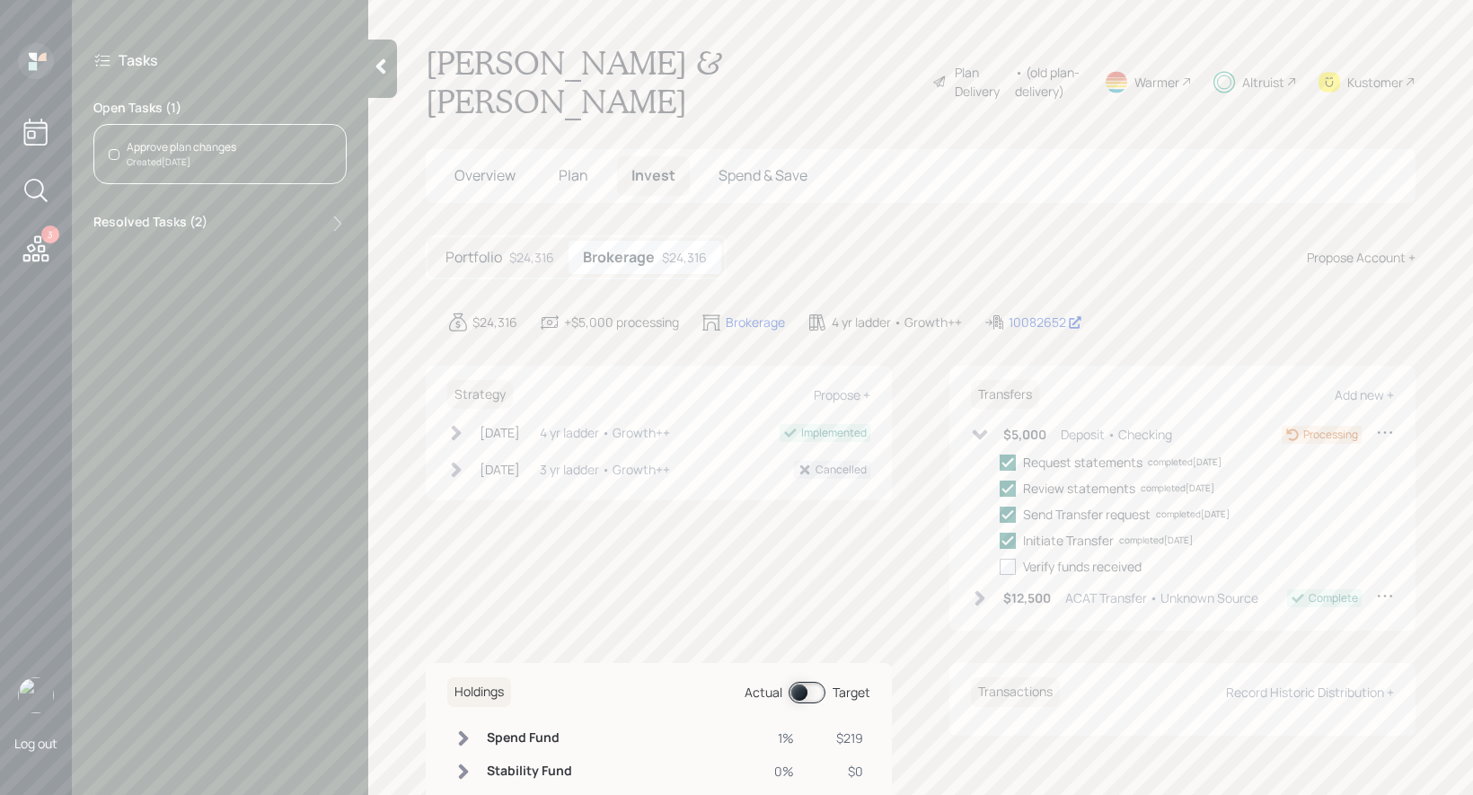
click at [202, 150] on div "Approve plan changes" at bounding box center [182, 147] width 110 height 16
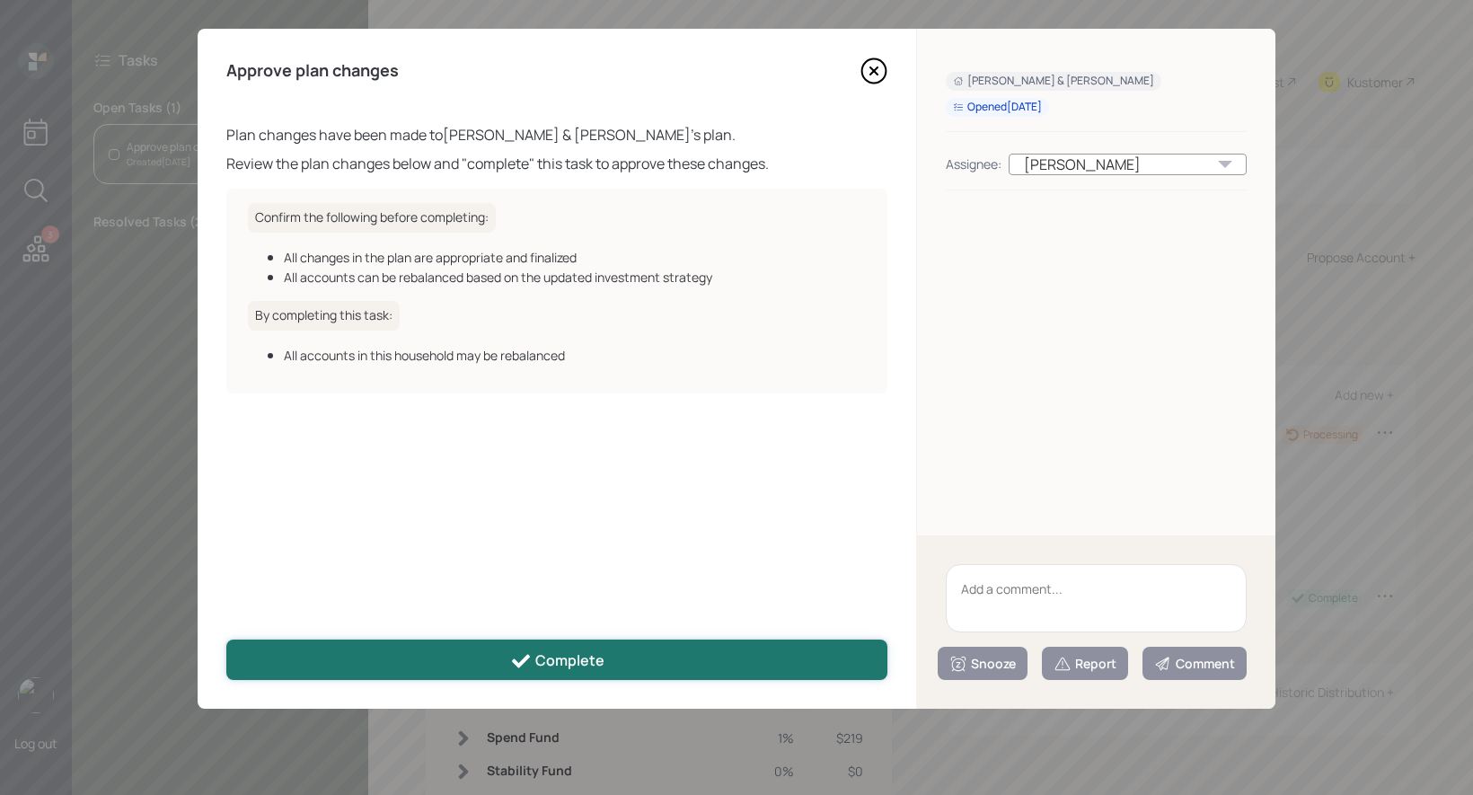
click at [569, 670] on div "Complete" at bounding box center [557, 661] width 94 height 22
